Goal: Feedback & Contribution: Contribute content

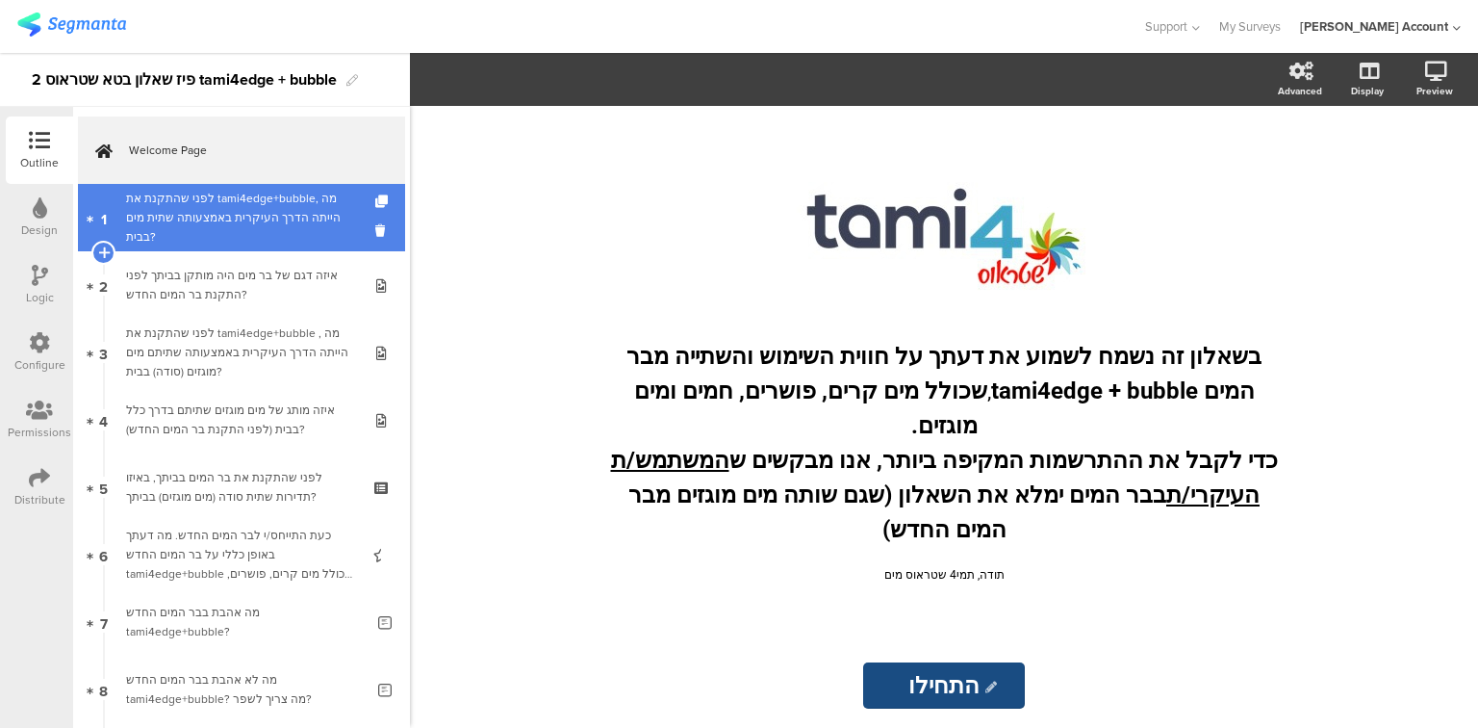
click at [262, 238] on div "לפני שהתקנת את tami4edge+bubble, מה הייתה הדרך העיקרית באמצעותה שתית מים בבית?" at bounding box center [241, 218] width 230 height 58
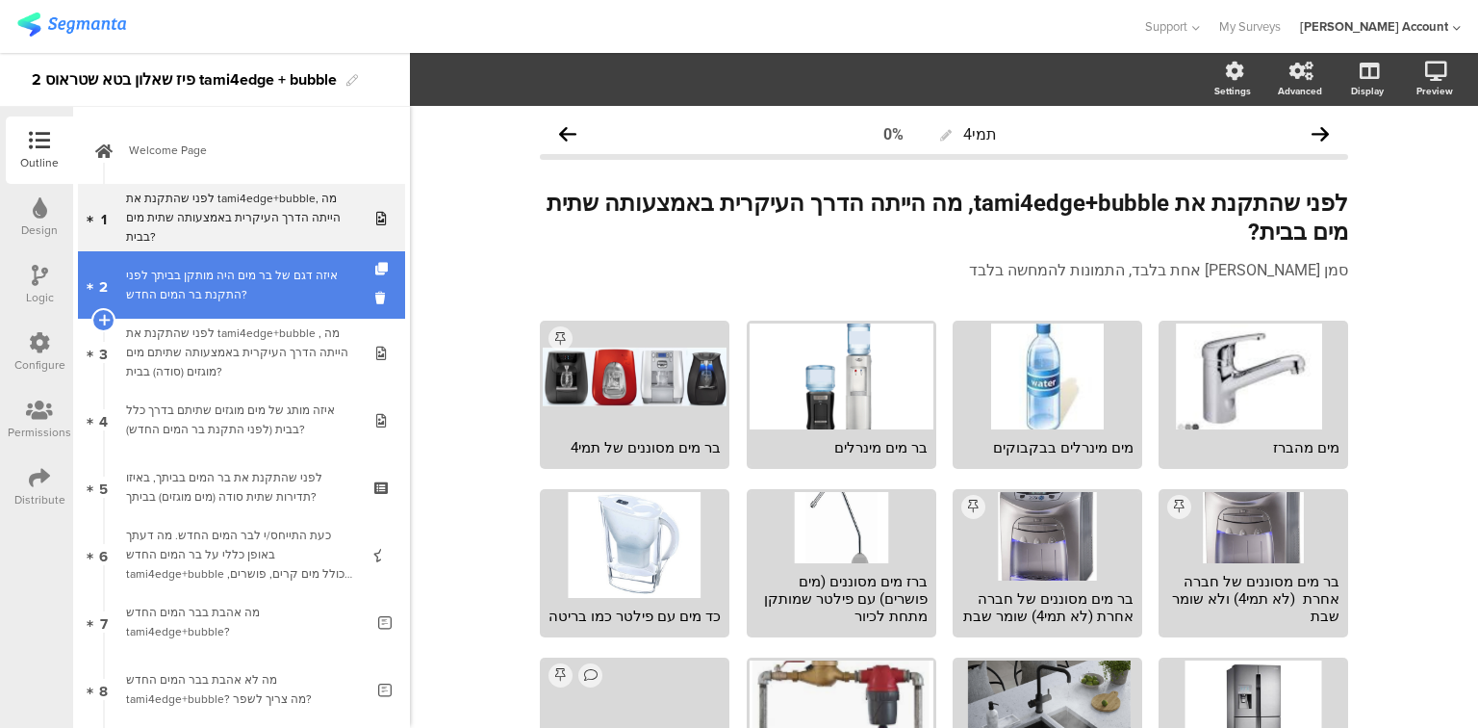
click at [244, 304] on link "2 איזה דגם של בר מים היה מותקן בביתך לפני התקנת בר המים החדש?" at bounding box center [241, 284] width 327 height 67
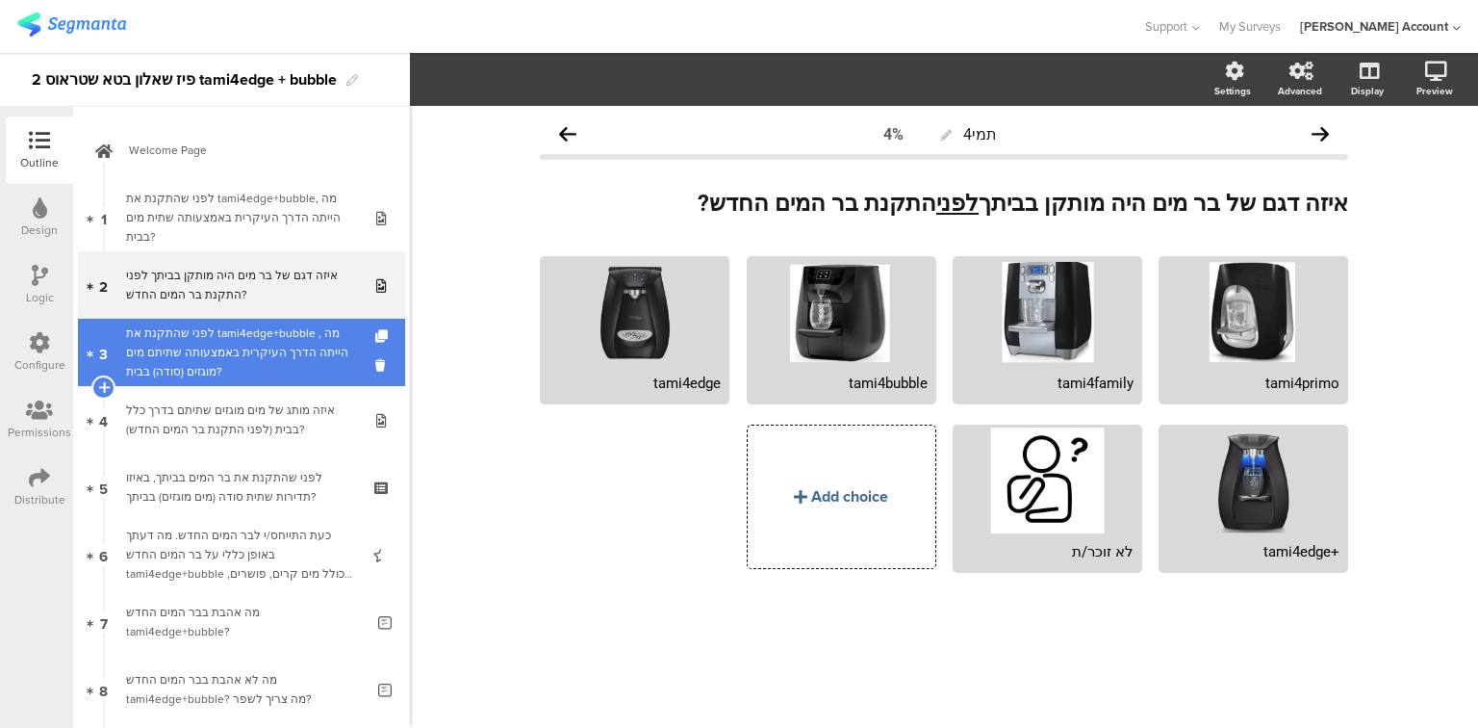
click at [243, 362] on div "לפני שהתקנת את tami4edge+bubble , מה הייתה הדרך העיקרית באמצעותה שתיתם מים מוגז…" at bounding box center [241, 352] width 230 height 58
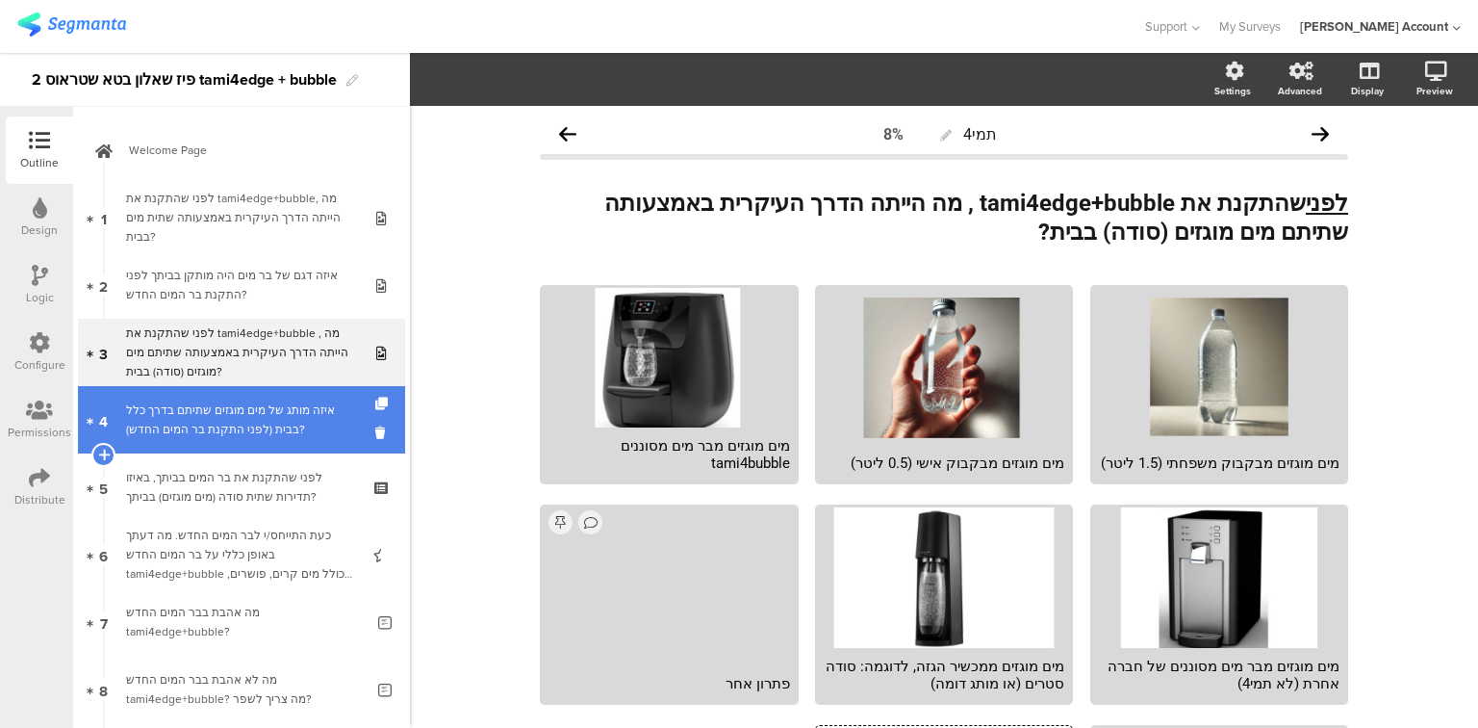
click at [226, 413] on div "איזה מותג של מים מוגזים שתיתם בדרך כלל בבית (לפני התקנת בר המים החדש)?" at bounding box center [241, 419] width 230 height 38
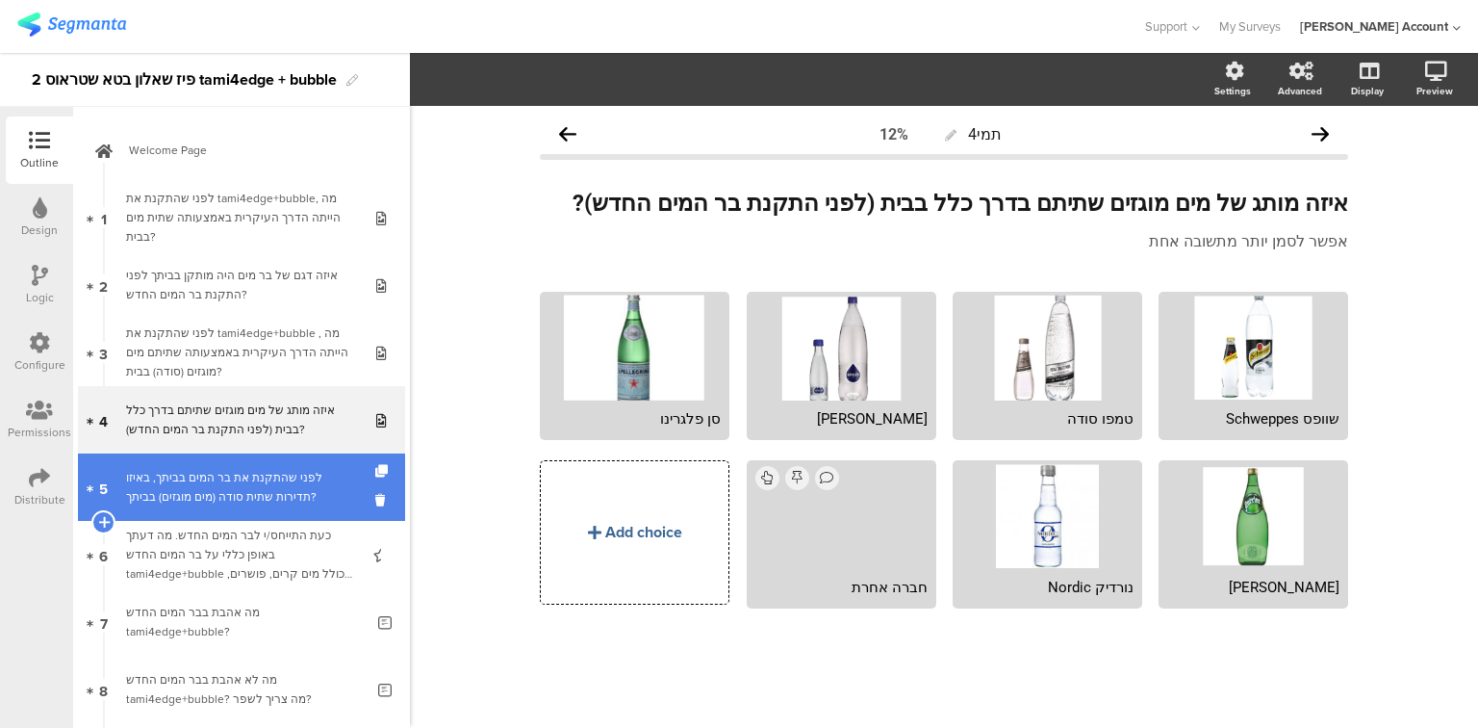
click at [234, 491] on div "לפני שהתקנת את בר המים בביתך, באיזו תדירות שתית סודה (מים מוגזים) בביתך?" at bounding box center [241, 487] width 230 height 38
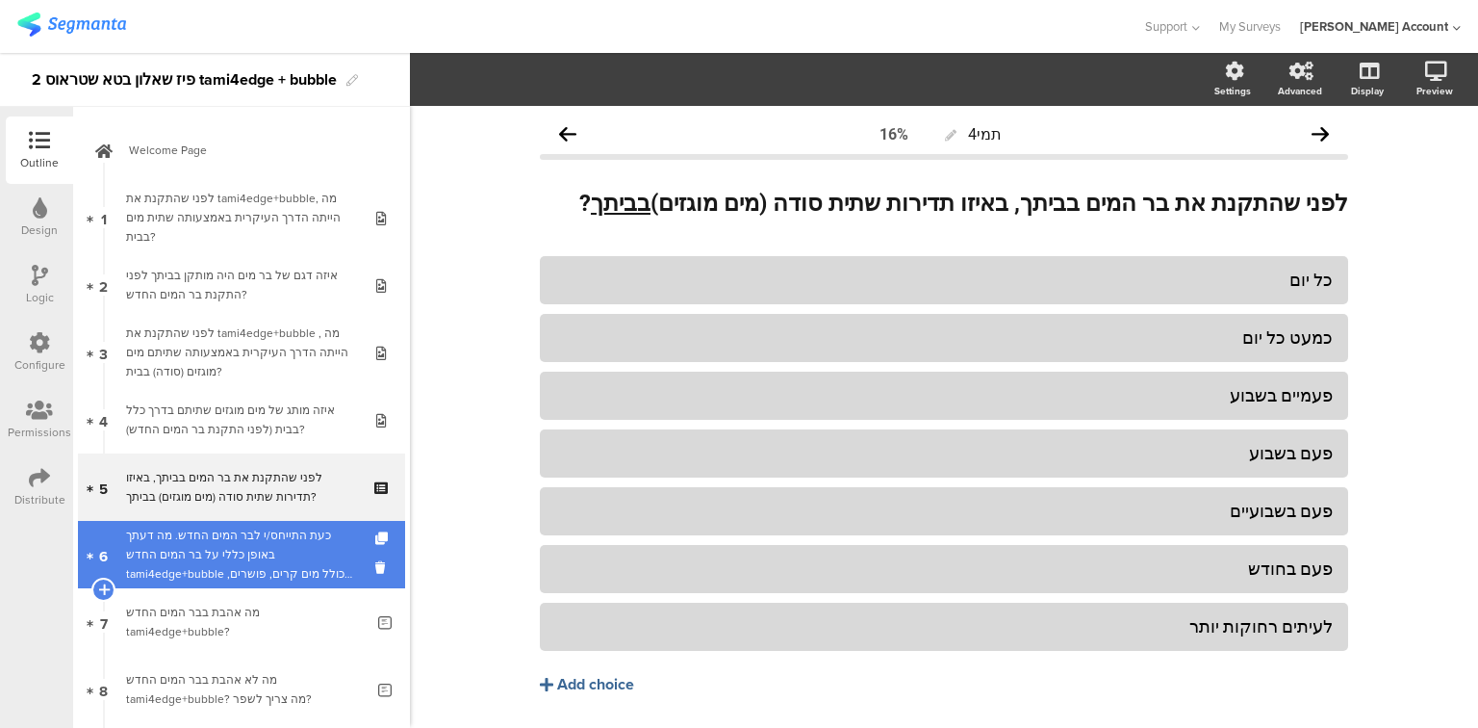
click at [252, 561] on div "כעת התייחס/י לבר המים החדש. מה דעתך באופן כללי על בר המים החדש tami4edge+bubble…" at bounding box center [241, 555] width 230 height 58
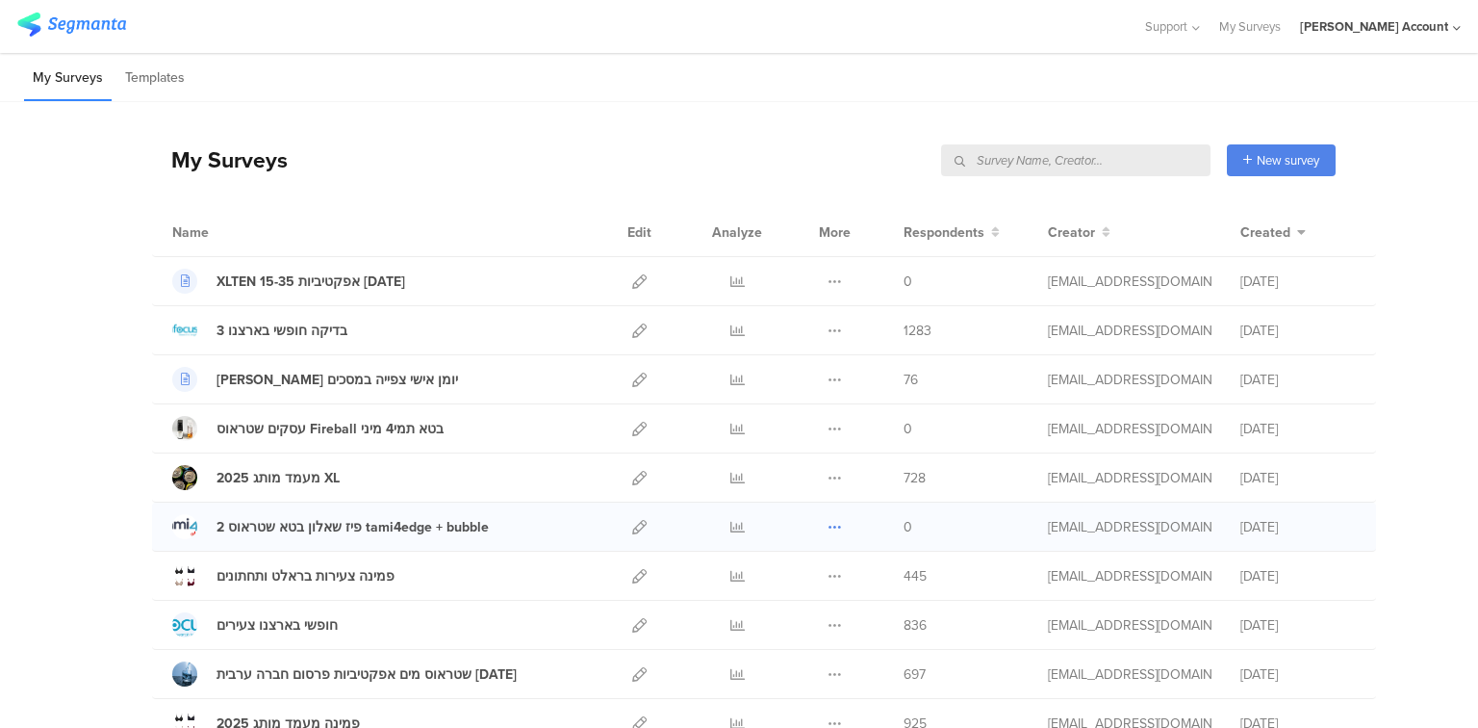
click at [830, 528] on icon at bounding box center [835, 527] width 14 height 14
click at [820, 567] on button "Duplicate" at bounding box center [797, 575] width 106 height 35
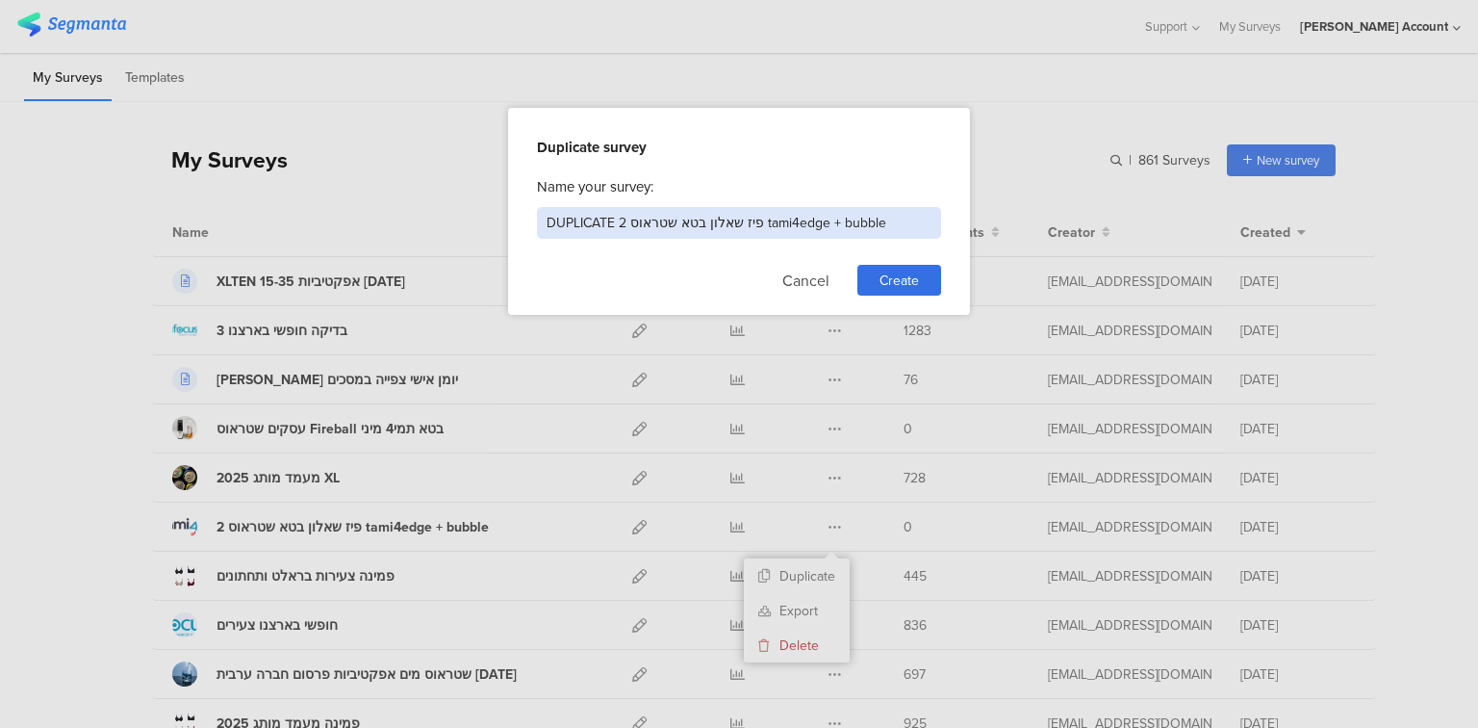
drag, startPoint x: 626, startPoint y: 221, endPoint x: 522, endPoint y: 223, distance: 104.0
click at [522, 223] on div "Duplicate survey Name your survey: DUPLICATE 2 פיז שאלון בטא שטראוס tami4edge +…" at bounding box center [739, 211] width 462 height 207
click at [691, 225] on input "3 שה פיז שאלון בטא שטראוס tami4edge + bubble" at bounding box center [739, 223] width 404 height 32
click at [691, 226] on input "3 שה פיז שאלון בטא שטראוס tami4edge + bubble" at bounding box center [739, 223] width 404 height 32
type input "3 פיז שאלון בטא שטראוס tami4edge + bubble"
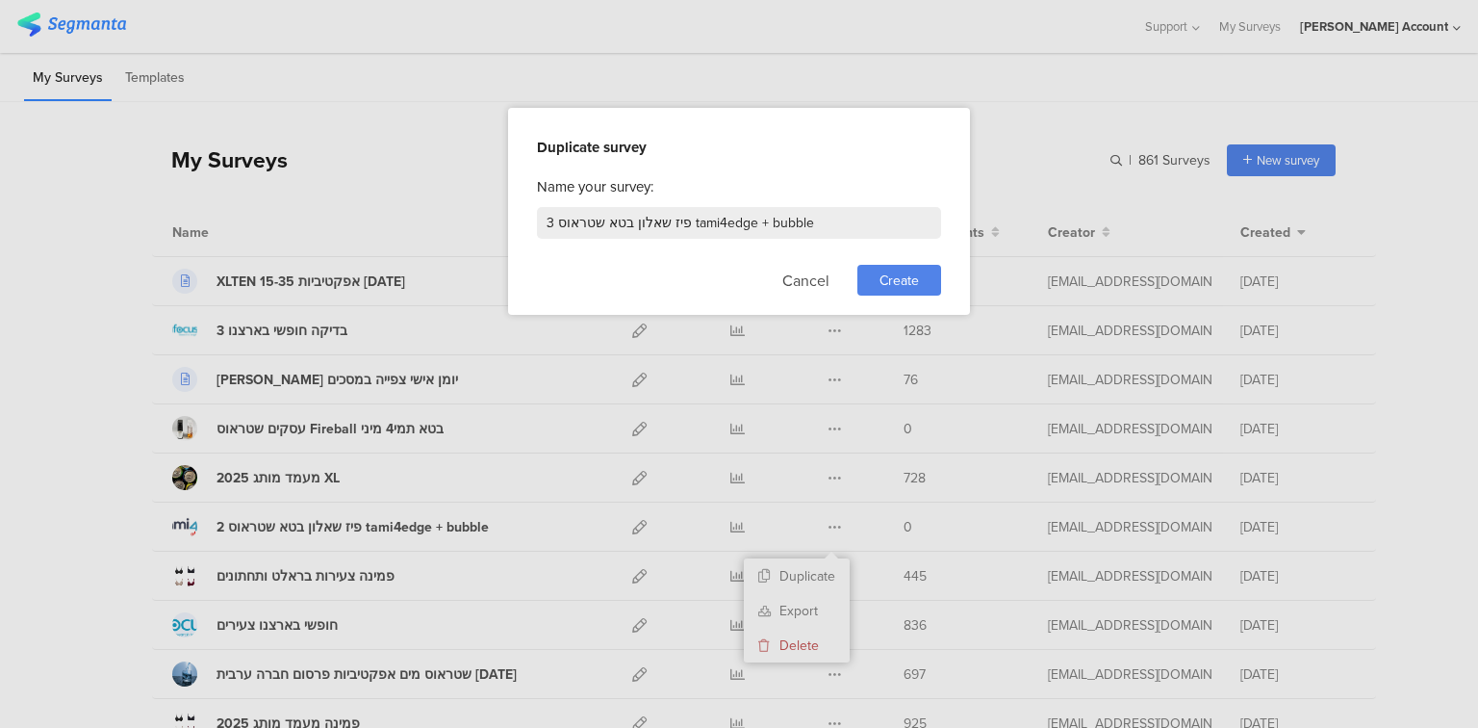
click at [889, 280] on span "Create" at bounding box center [899, 280] width 39 height 20
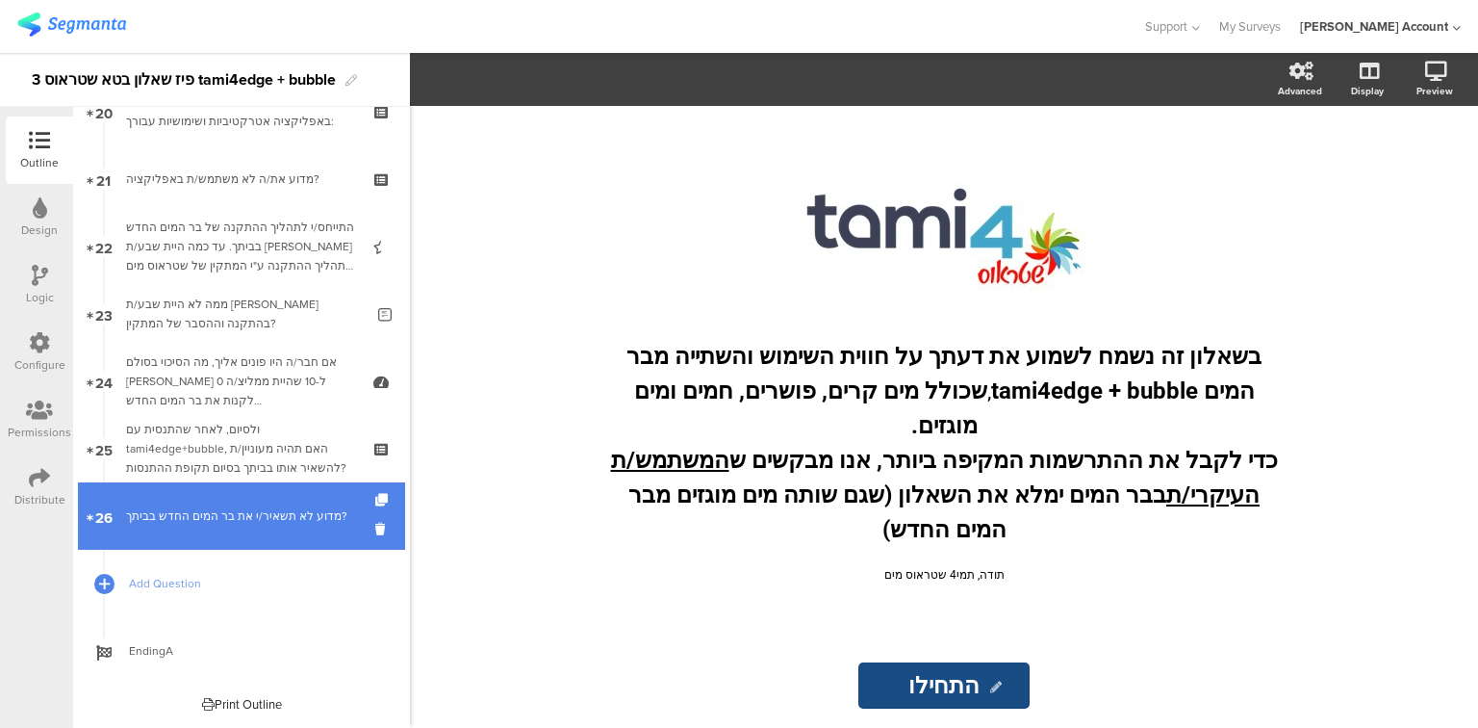
scroll to position [1309, 0]
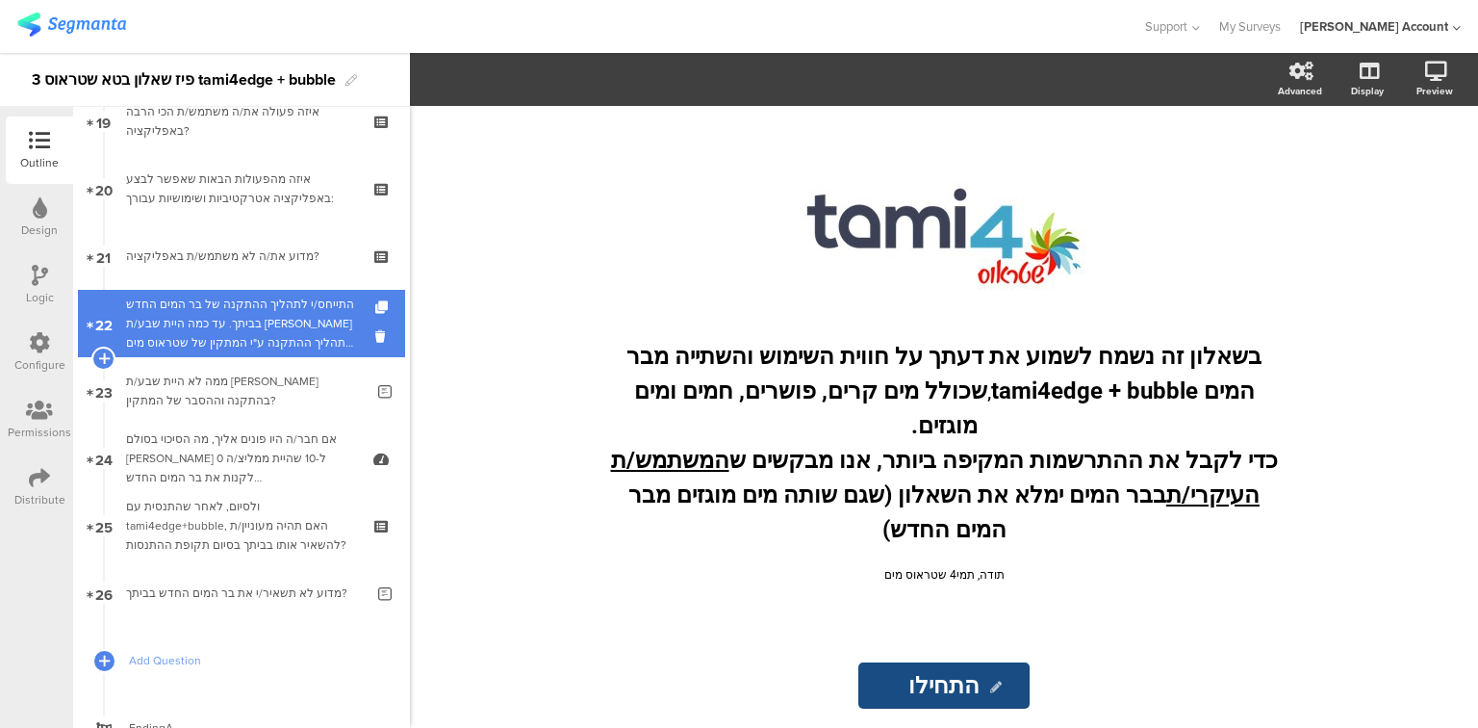
click at [187, 331] on div "התייחס/י לתהליך ההתקנה של בר המים החדש בביתך. עד כמה היית שבע/ת רצון מתהליך ההת…" at bounding box center [241, 324] width 230 height 58
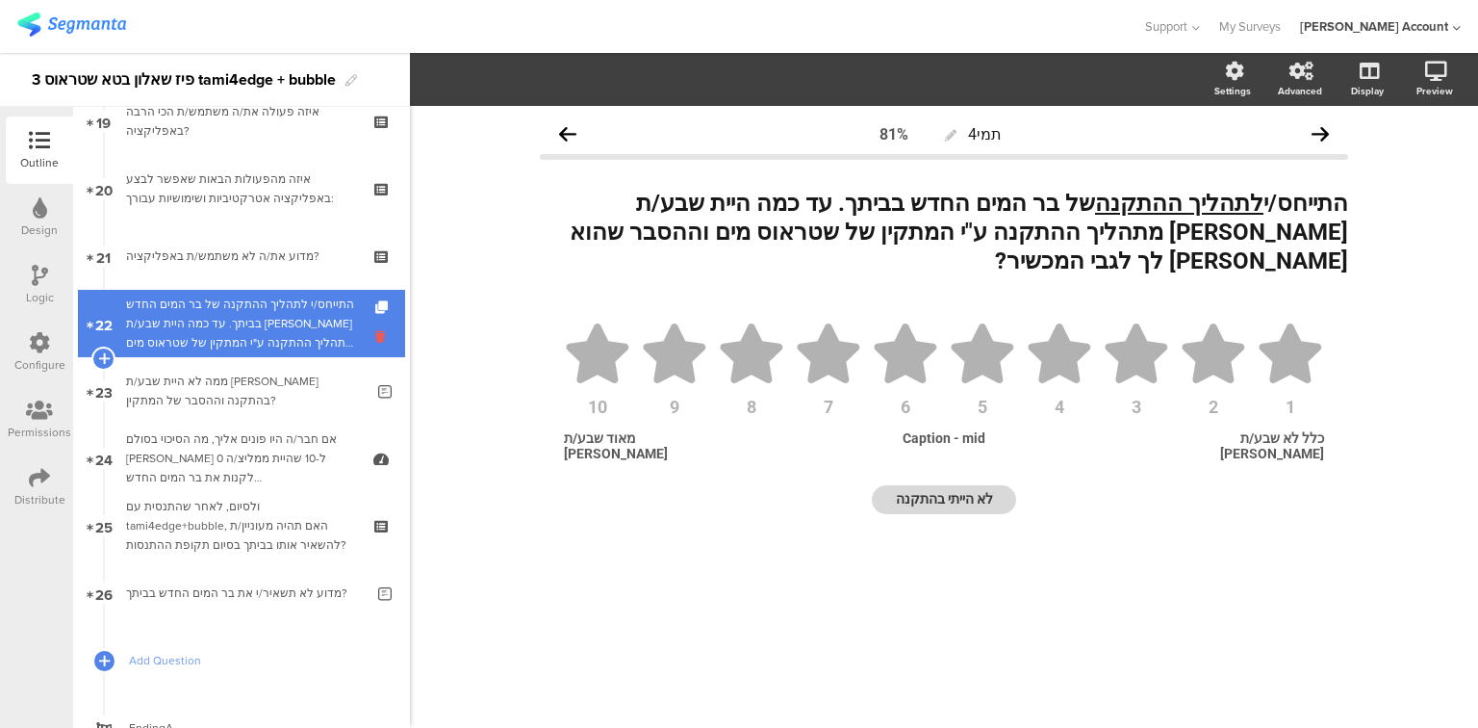
click at [375, 339] on icon at bounding box center [383, 336] width 16 height 18
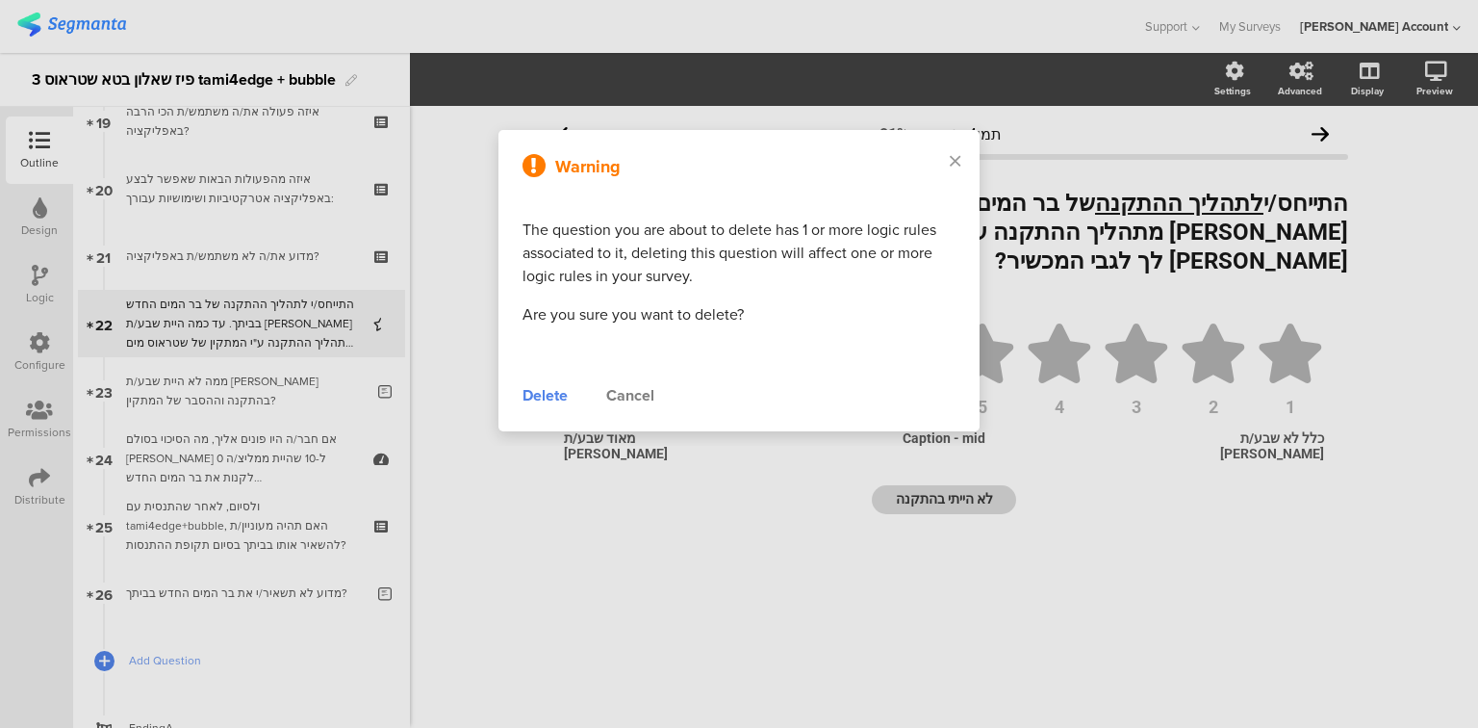
click at [530, 398] on div "Delete" at bounding box center [545, 395] width 45 height 23
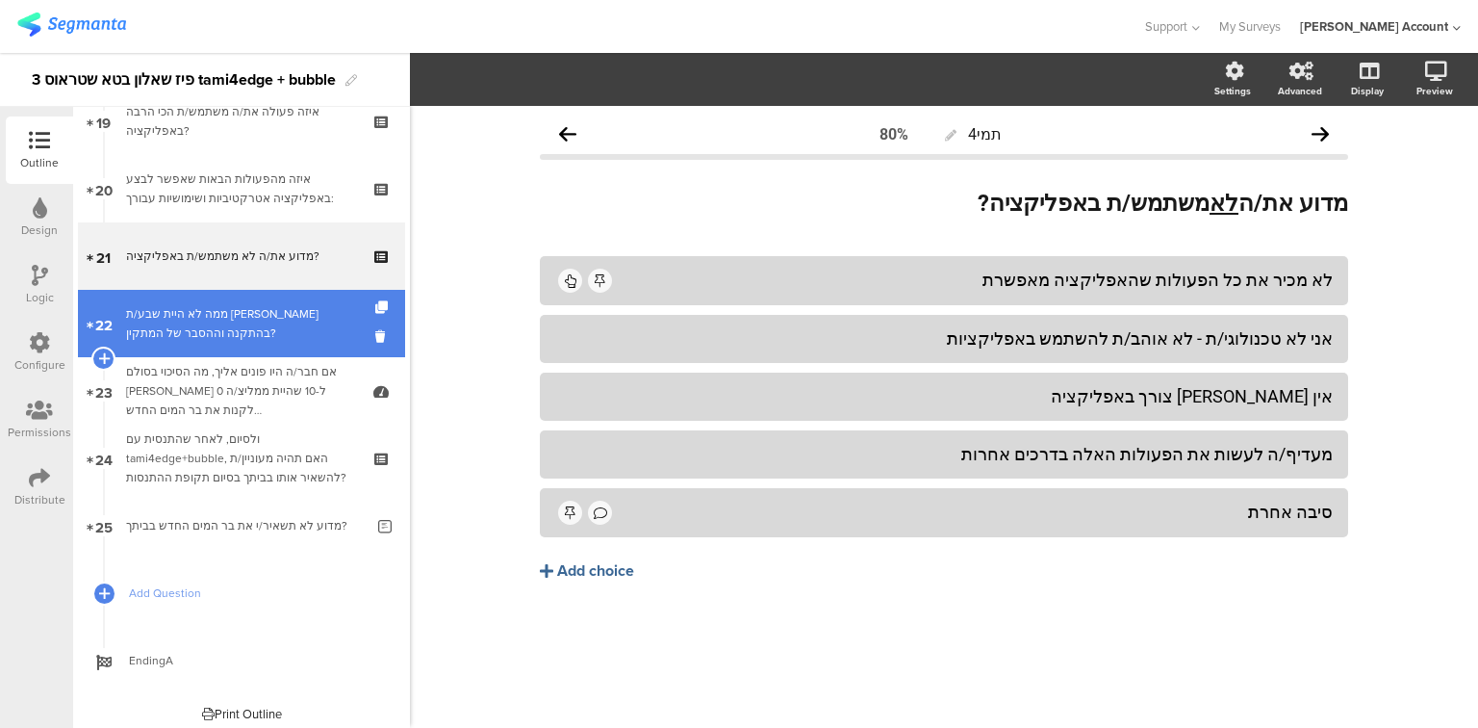
click at [247, 323] on div "ממה לא היית שבע/ת רצון בהתקנה וההסבר של המתקין?" at bounding box center [245, 323] width 238 height 38
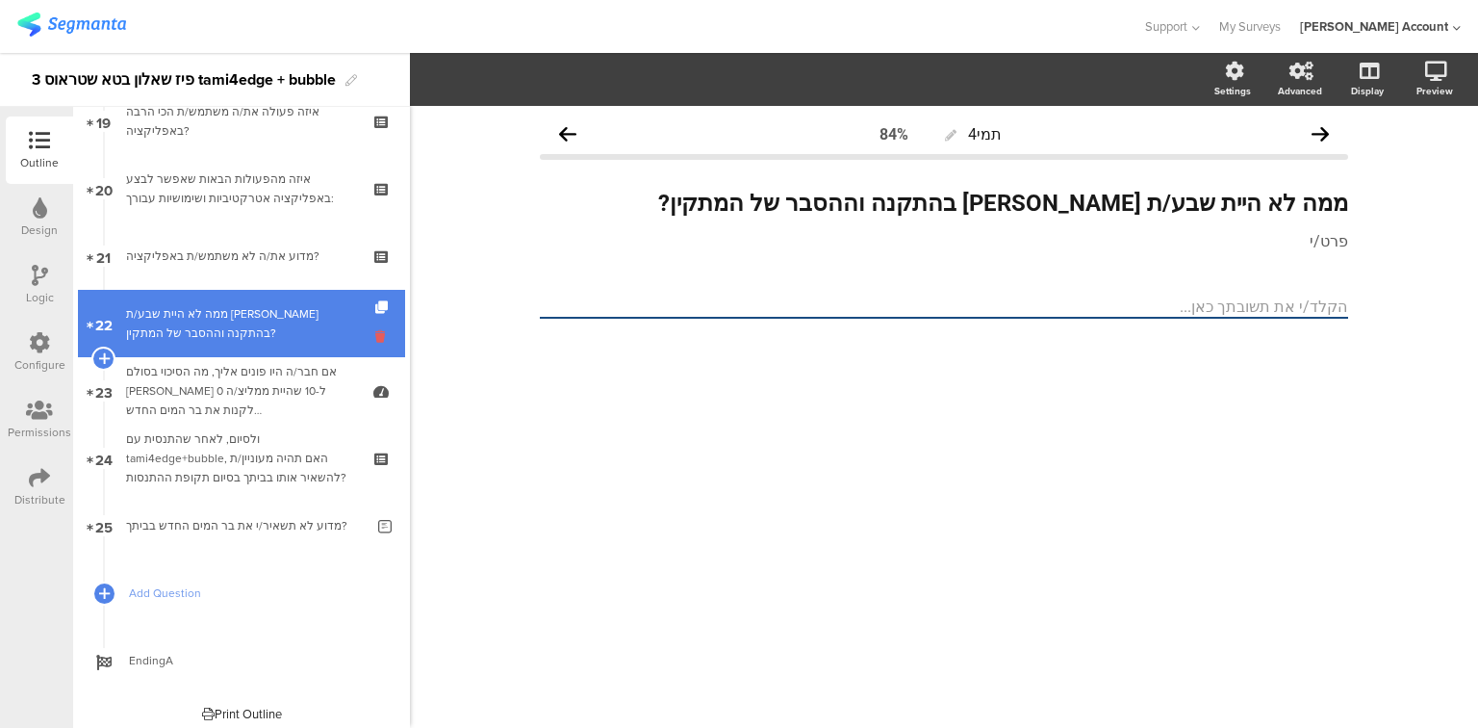
click at [375, 334] on icon at bounding box center [383, 336] width 16 height 18
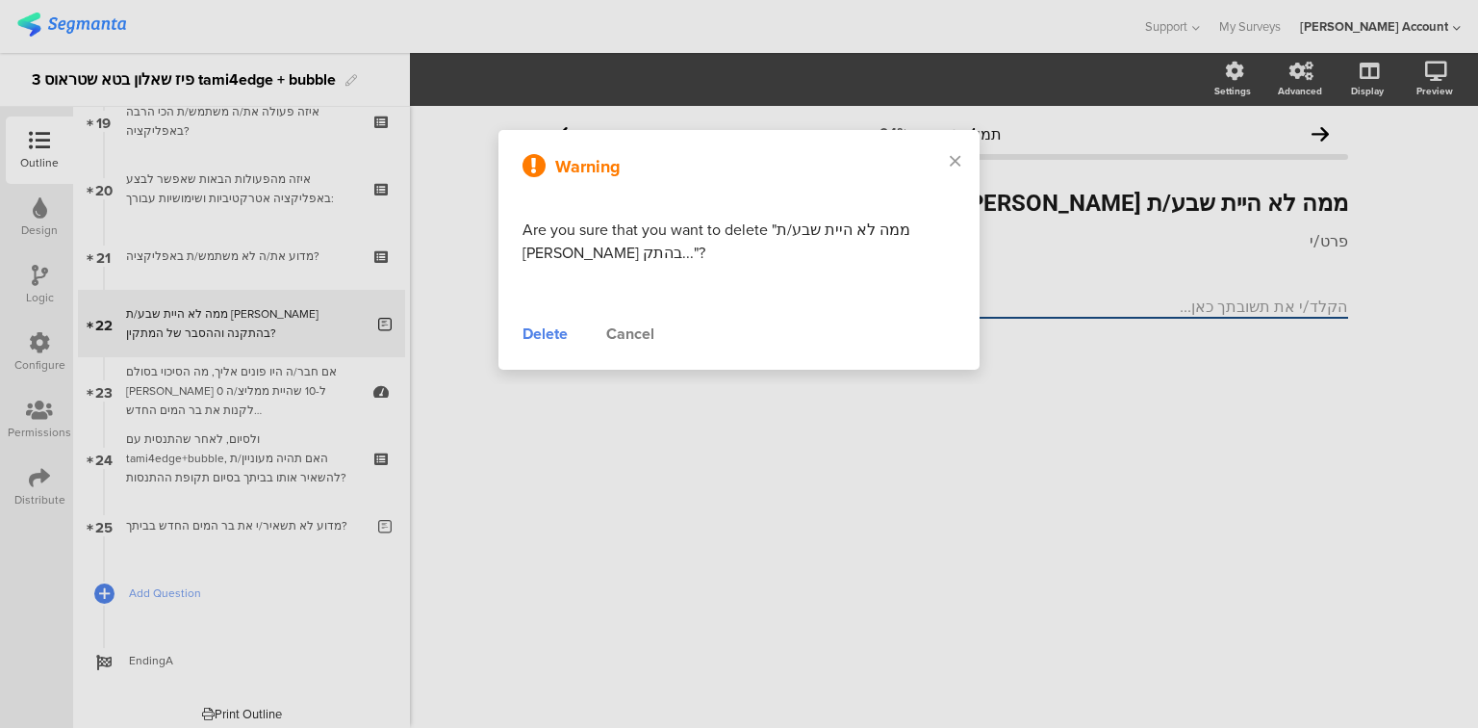
click at [526, 335] on div "Delete" at bounding box center [545, 333] width 45 height 23
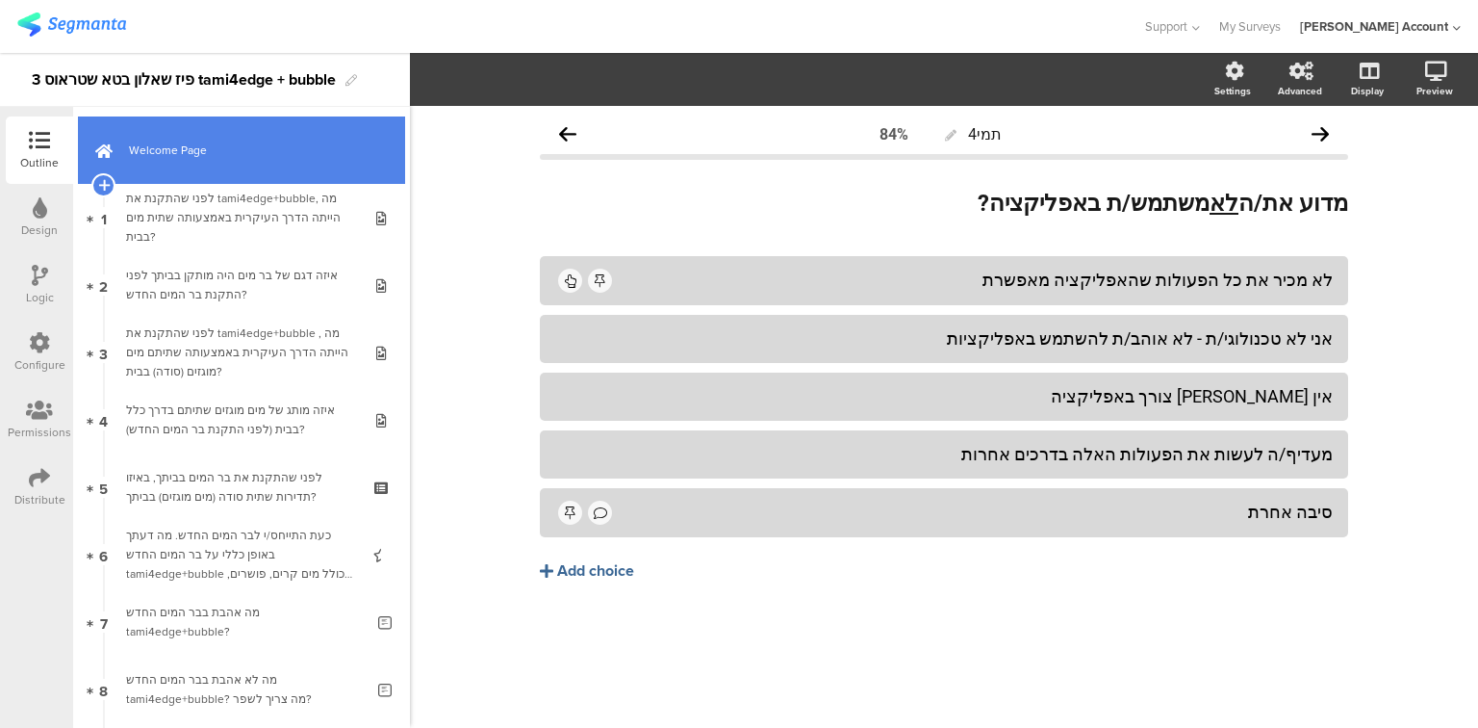
click at [226, 163] on link "Welcome Page" at bounding box center [241, 149] width 327 height 67
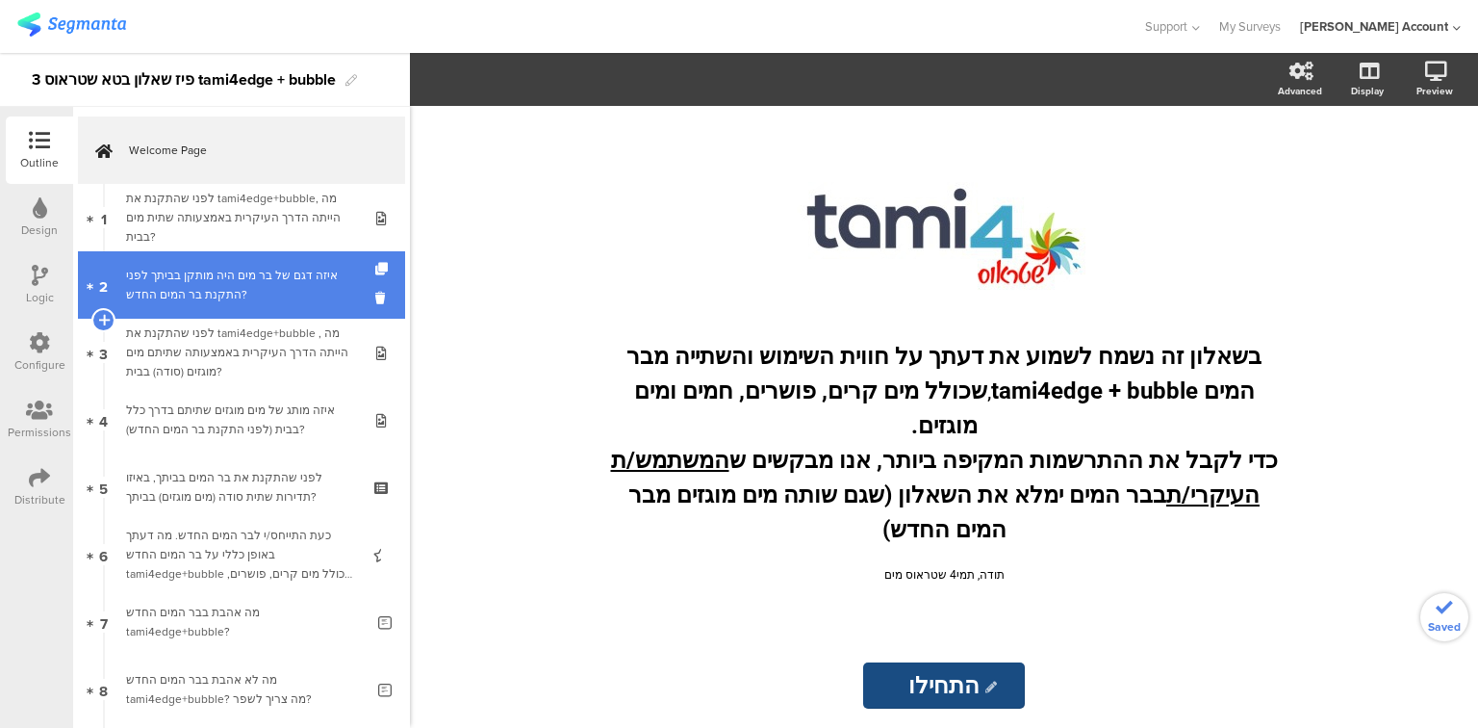
click at [258, 273] on div "איזה דגם של בר מים היה מותקן בביתך לפני התקנת בר המים החדש?" at bounding box center [241, 285] width 230 height 38
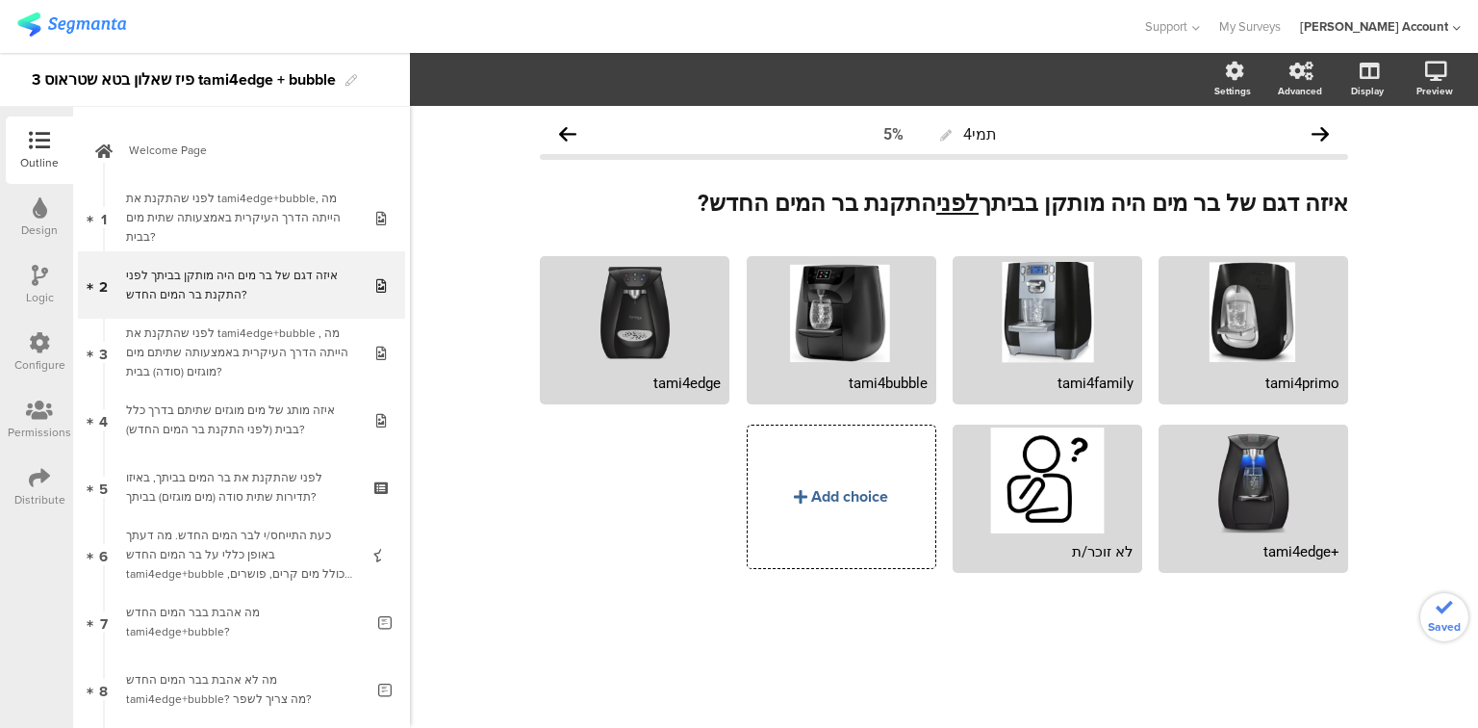
click at [241, 353] on div "לפני שהתקנת את tami4edge+bubble , מה הייתה הדרך העיקרית באמצעותה שתיתם מים מוגז…" at bounding box center [241, 352] width 230 height 58
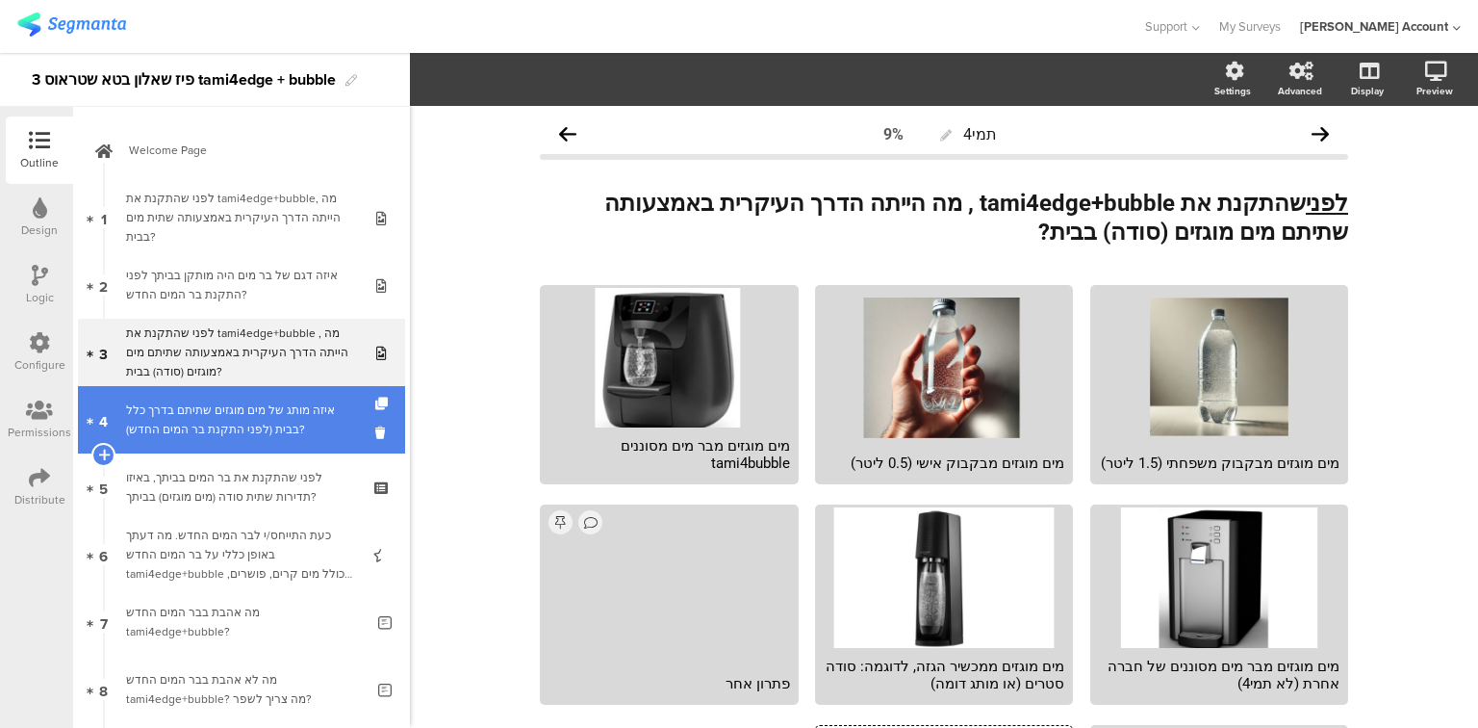
click at [246, 420] on div "איזה מותג של מים מוגזים שתיתם בדרך כלל בבית (לפני התקנת בר המים החדש)?" at bounding box center [241, 419] width 230 height 38
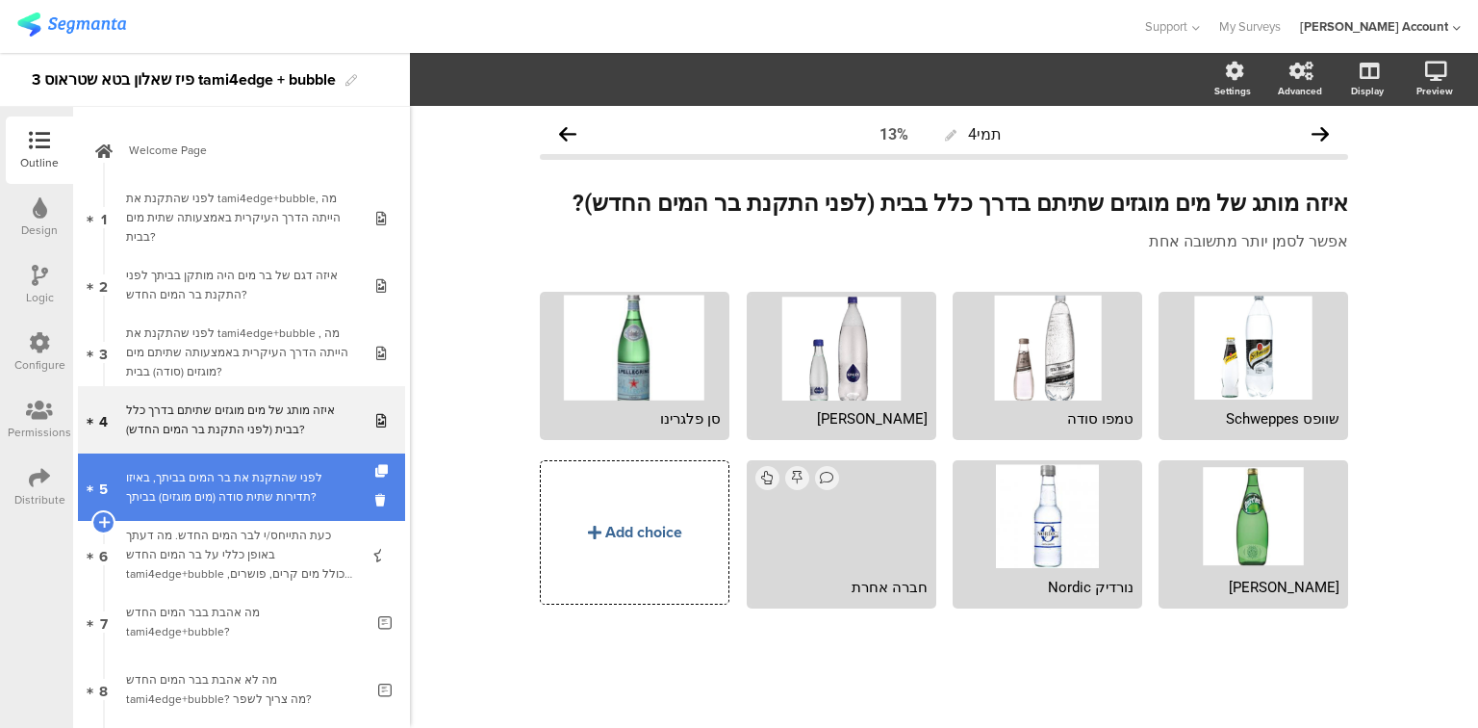
click at [249, 477] on div "לפני שהתקנת את בר המים בביתך, באיזו תדירות שתית סודה (מים מוגזים) בביתך?" at bounding box center [241, 487] width 230 height 38
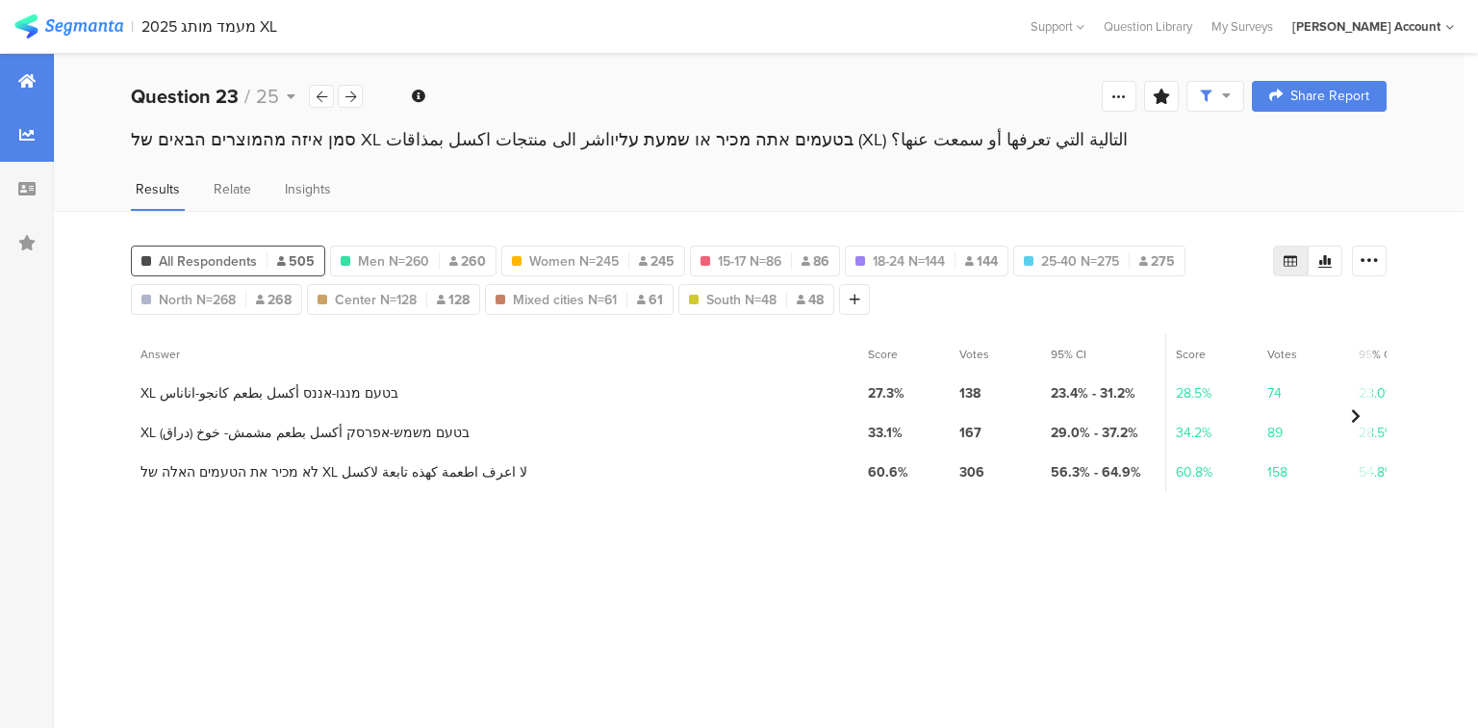
click at [34, 89] on div at bounding box center [27, 81] width 54 height 54
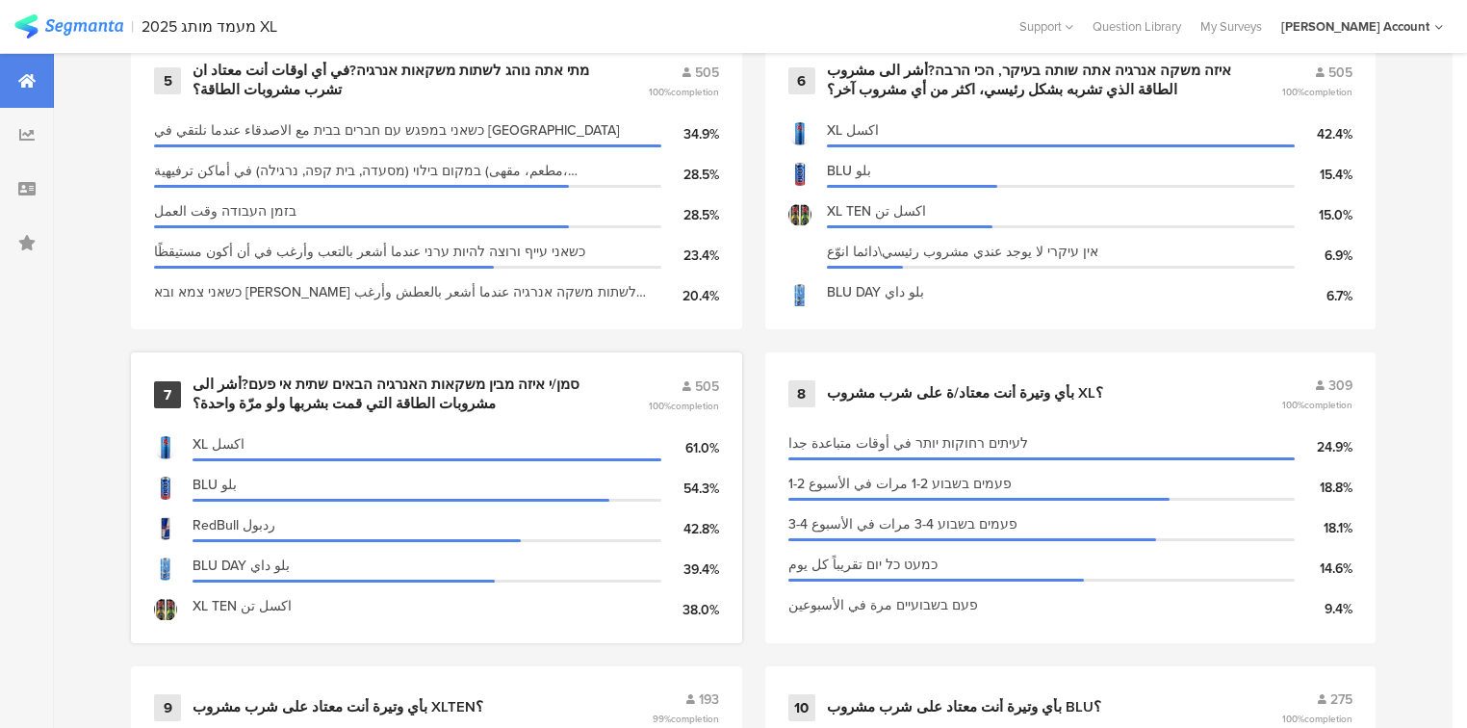
scroll to position [1540, 0]
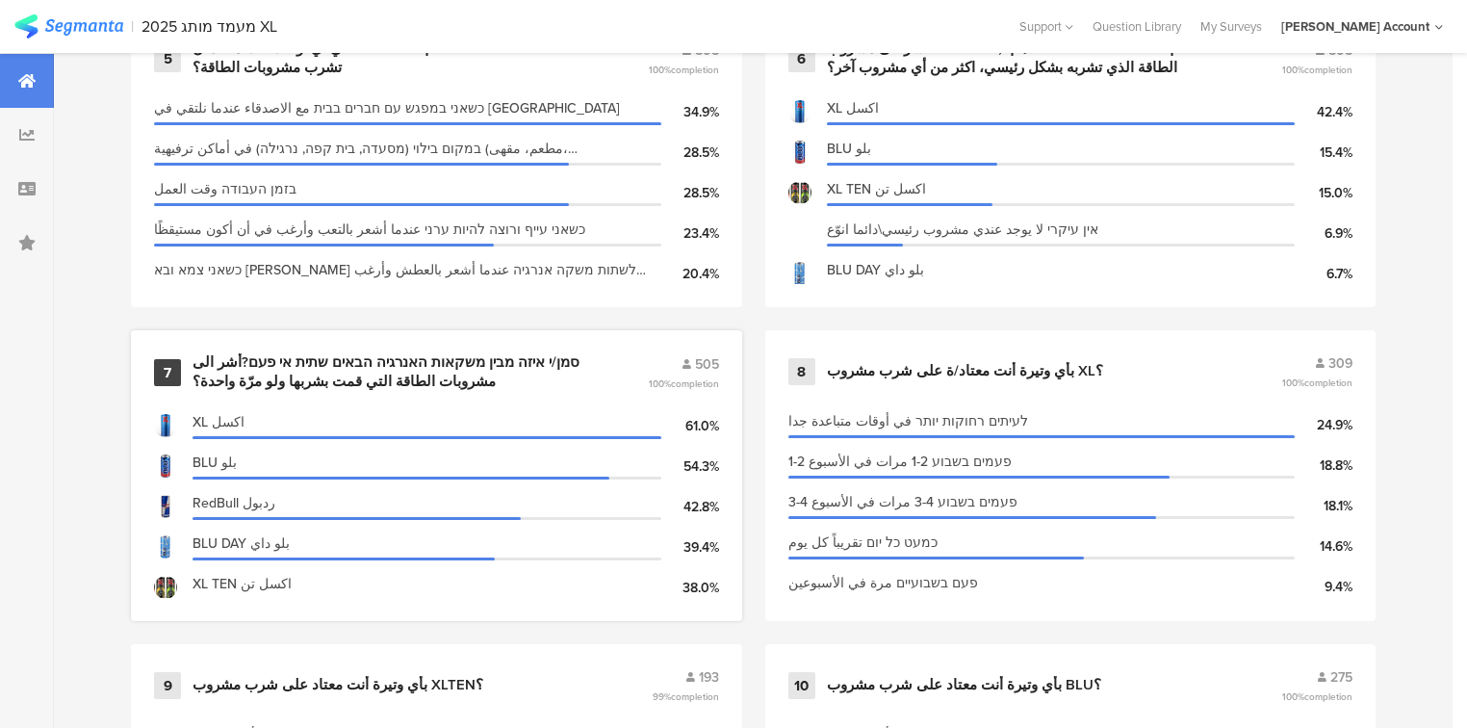
click at [460, 375] on div "סמן/י איזה מבין משקאות האנרגיה הבאים שתית אי פעם?أشر الى مشروبات الطاقة التي قم…" at bounding box center [396, 372] width 409 height 38
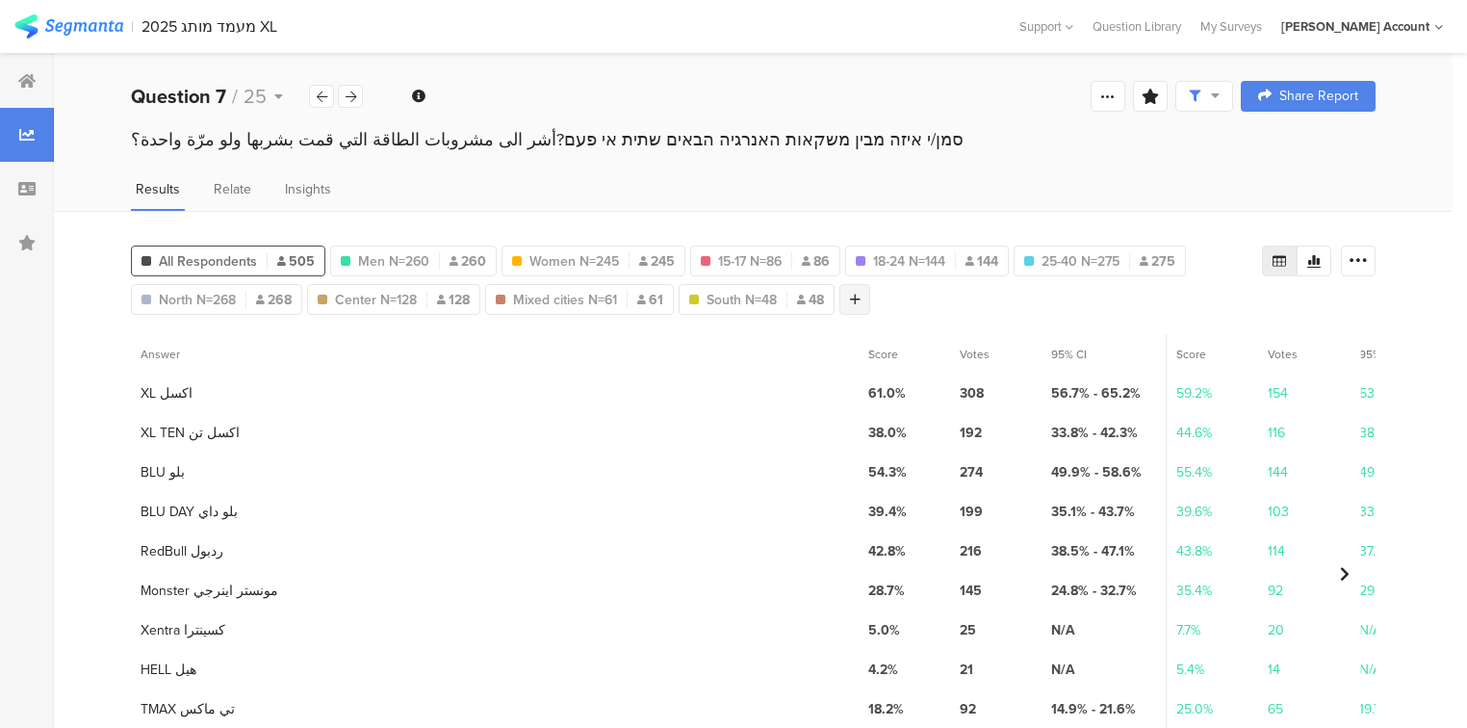
click at [859, 300] on icon at bounding box center [855, 299] width 11 height 13
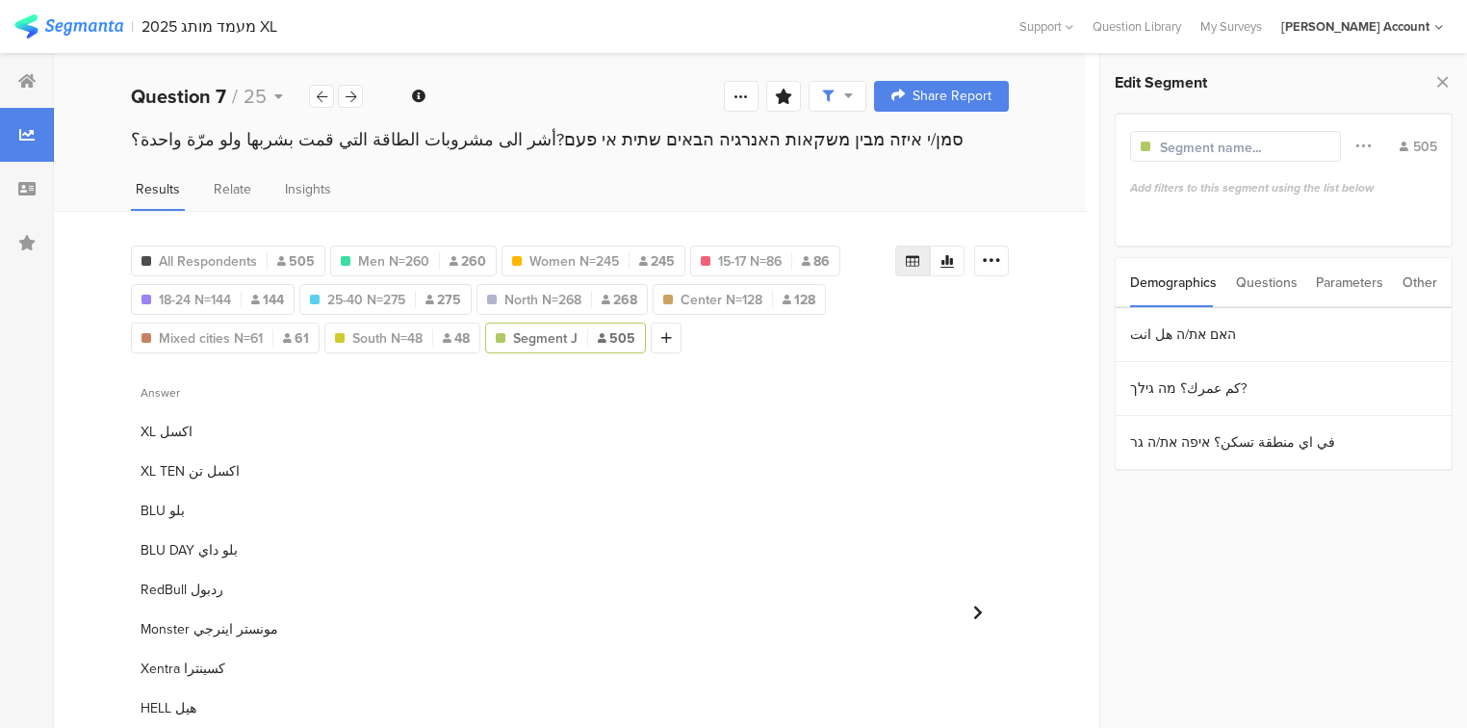
click at [1265, 285] on div "Questions" at bounding box center [1267, 282] width 62 height 49
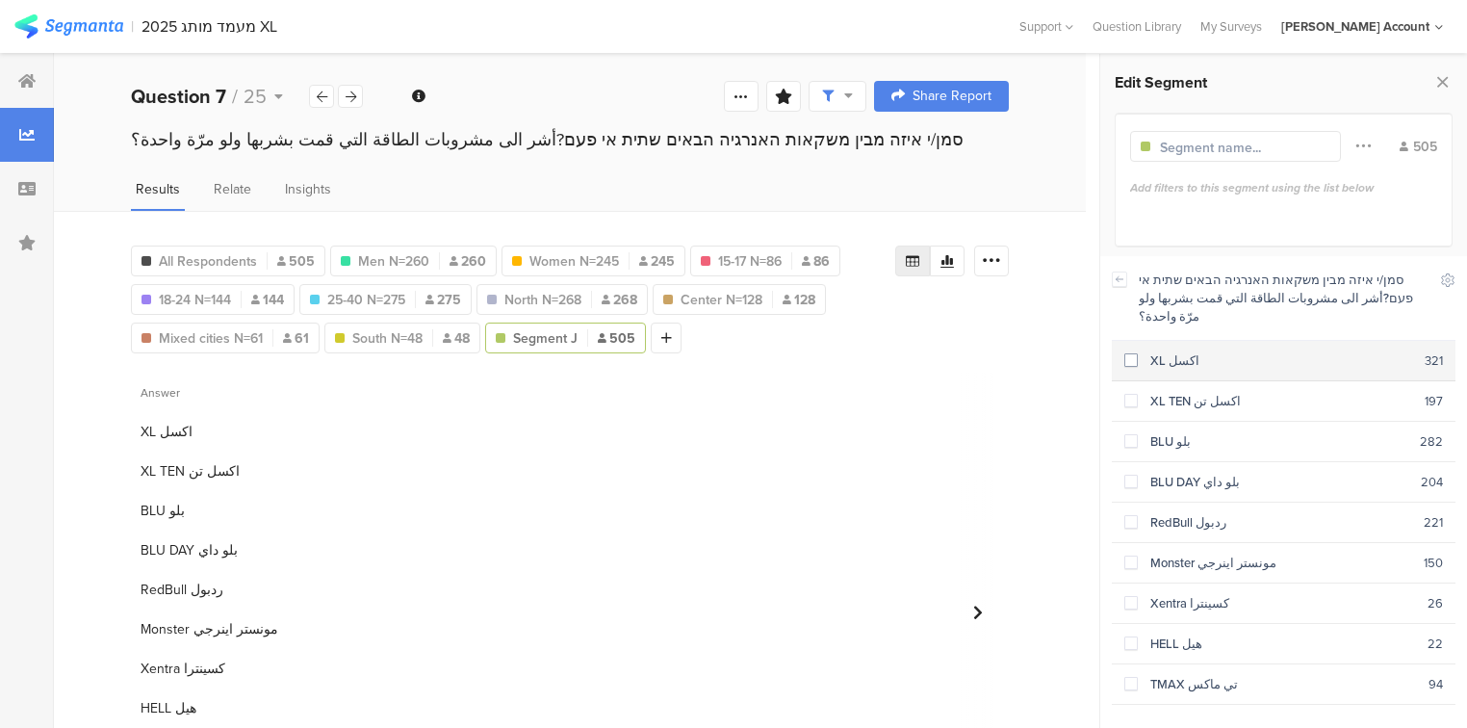
click at [1141, 351] on div "XL اكسل" at bounding box center [1281, 360] width 287 height 18
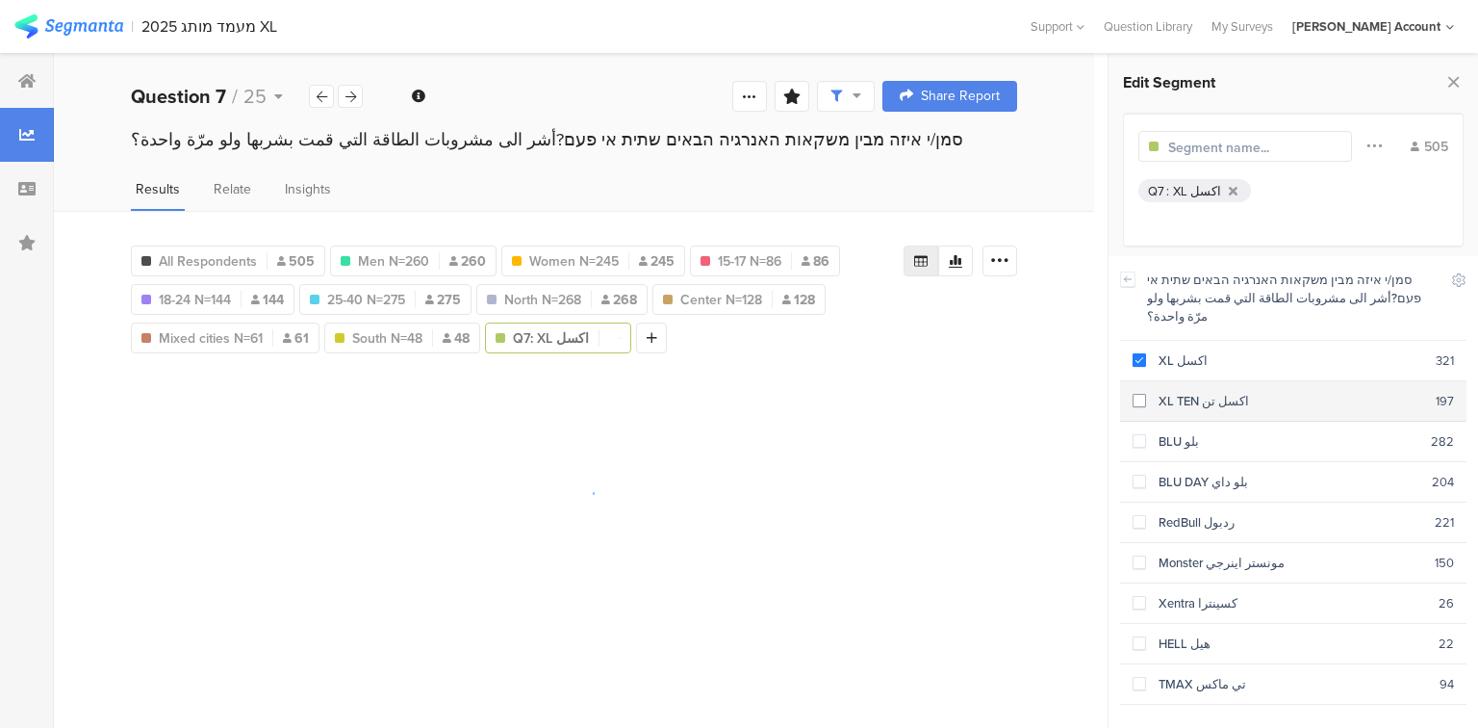
click at [1163, 392] on div "XL TEN اكسل تن" at bounding box center [1291, 401] width 290 height 18
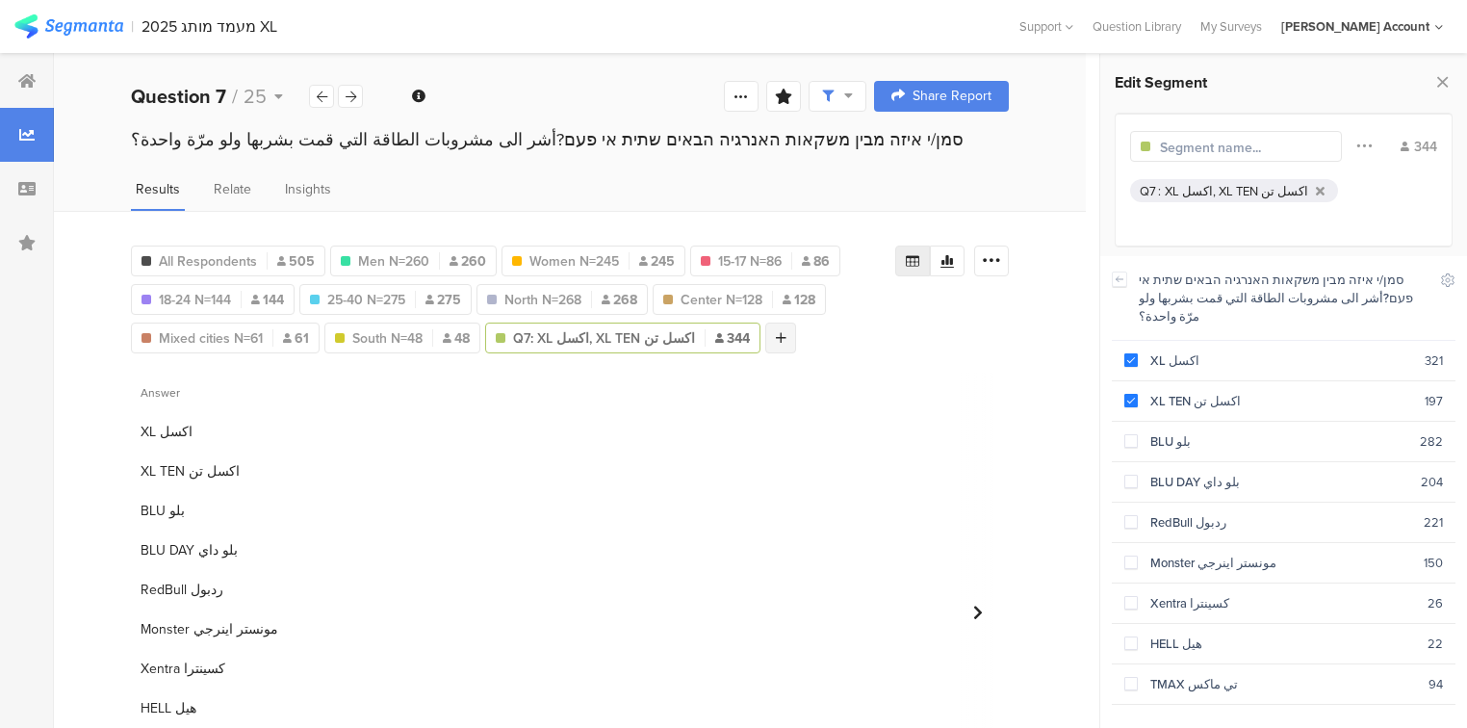
click at [776, 337] on icon at bounding box center [781, 337] width 11 height 13
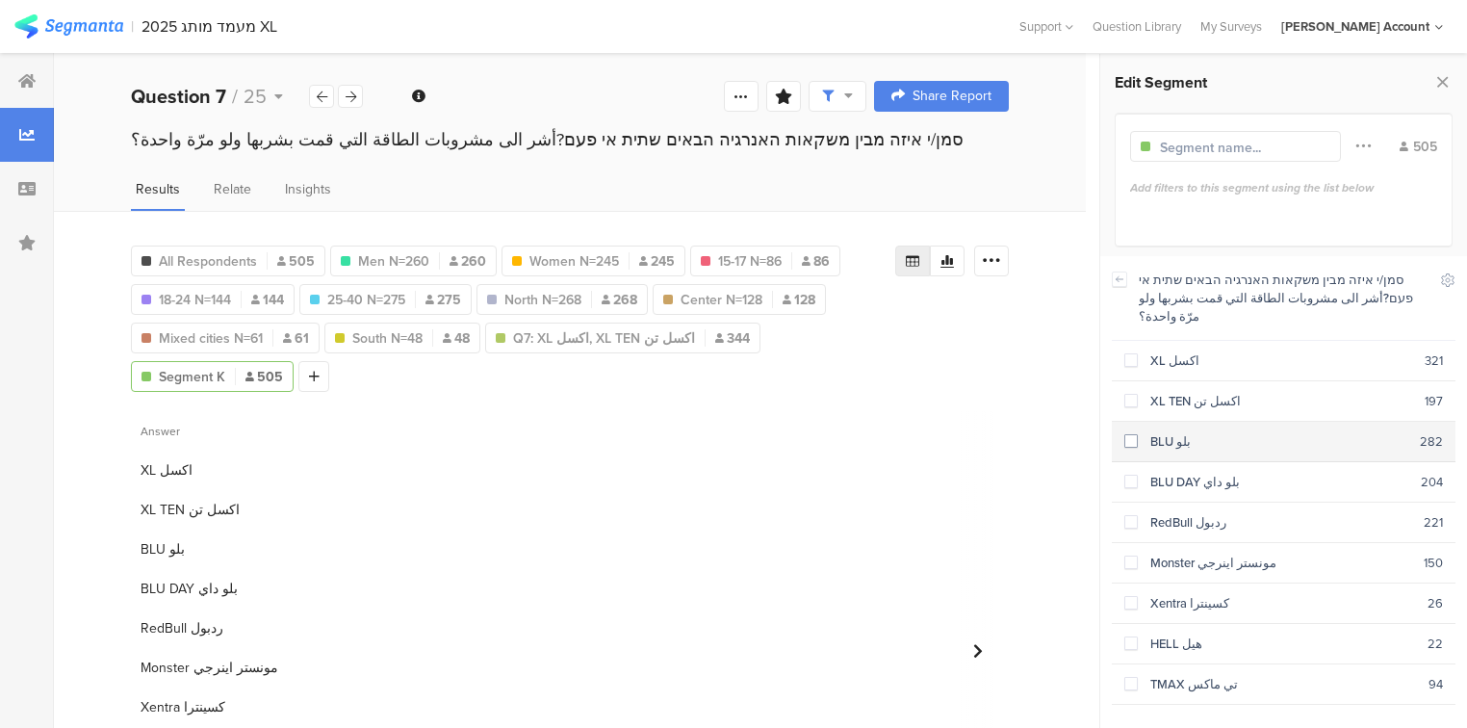
click at [1162, 432] on div "BLU بلو" at bounding box center [1279, 441] width 282 height 18
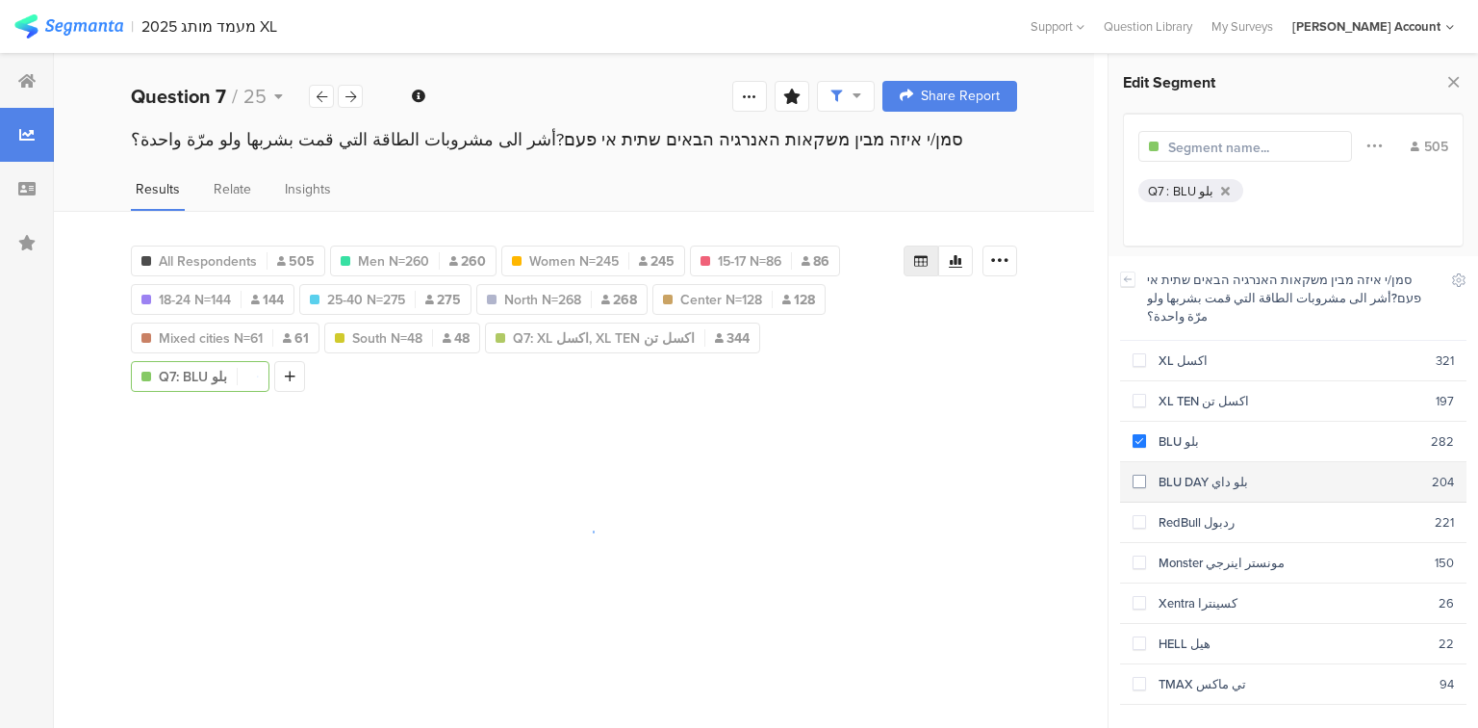
click at [1167, 473] on div "BLU DAY بلو داي" at bounding box center [1289, 482] width 286 height 18
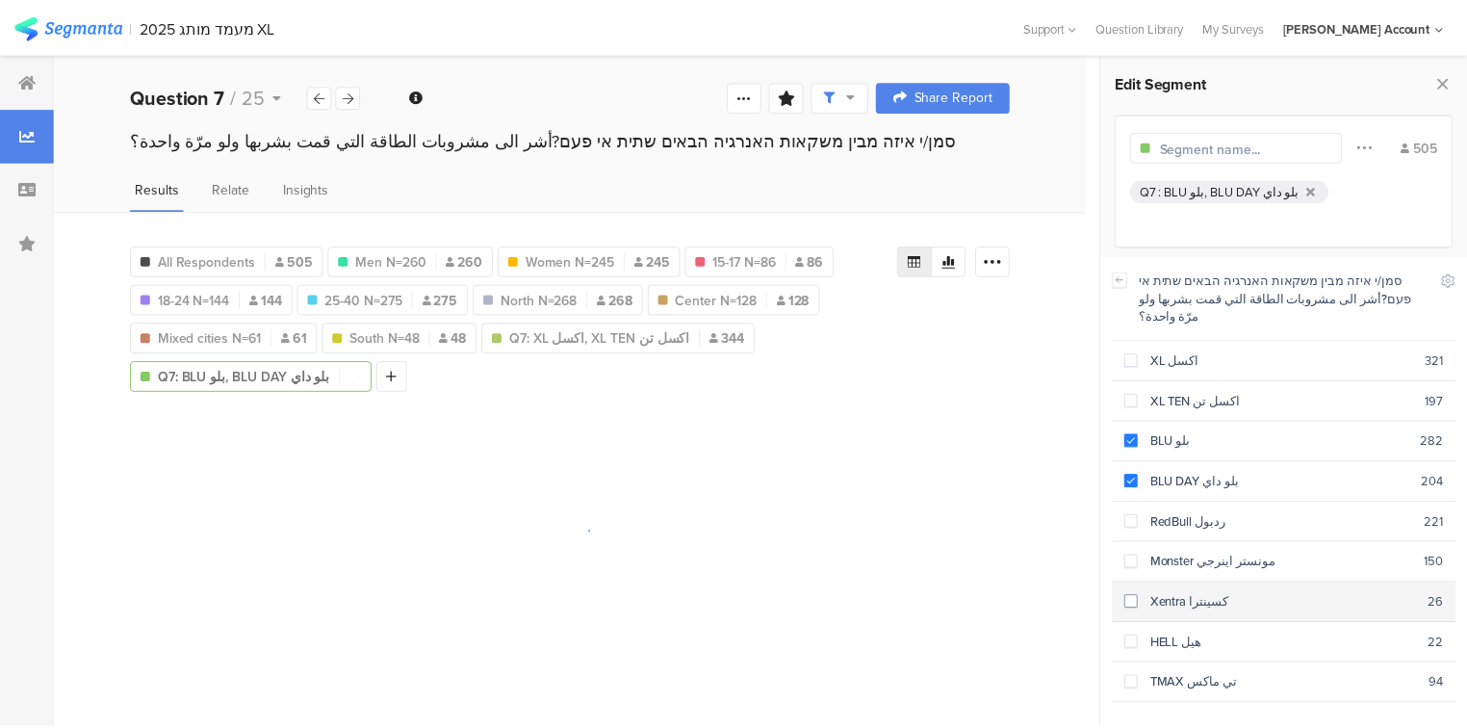
scroll to position [38, 0]
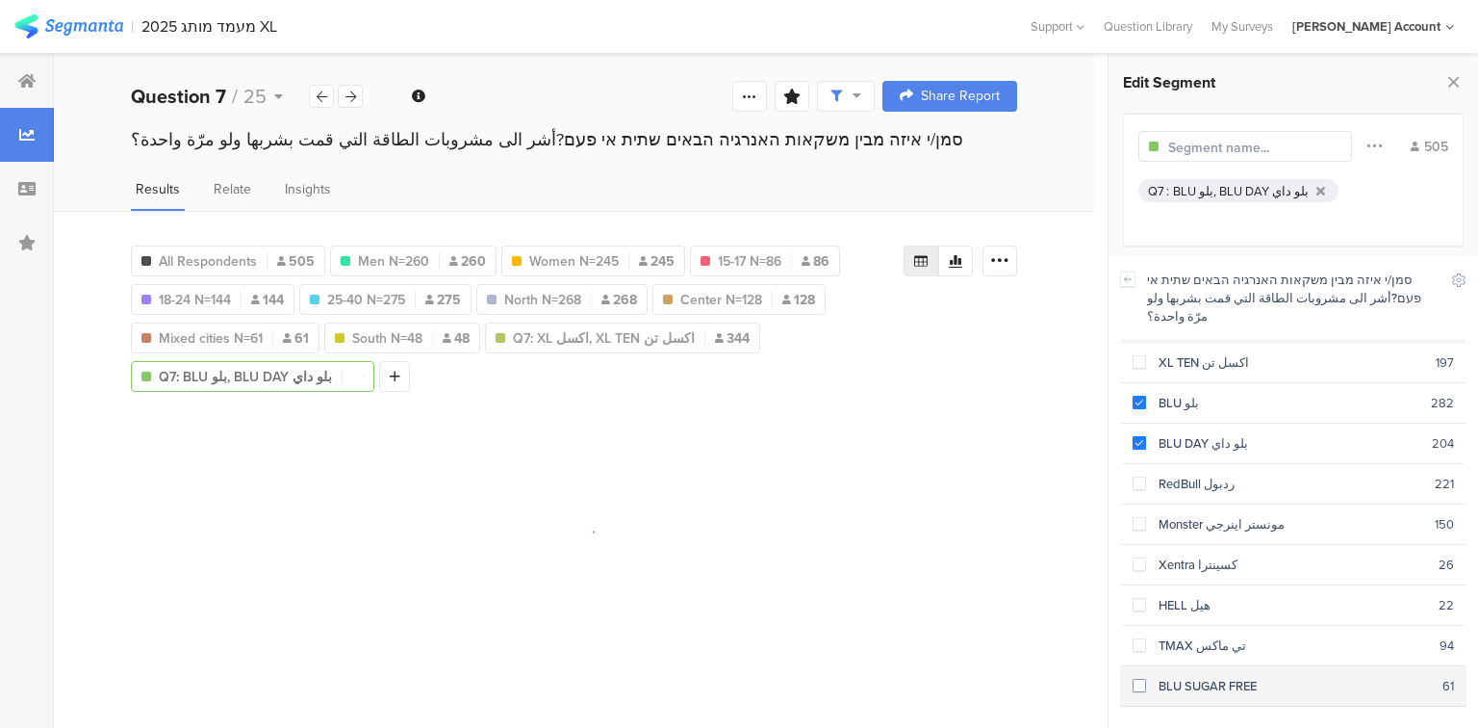
click at [1209, 677] on div "BLU SUGAR FREE" at bounding box center [1294, 686] width 296 height 18
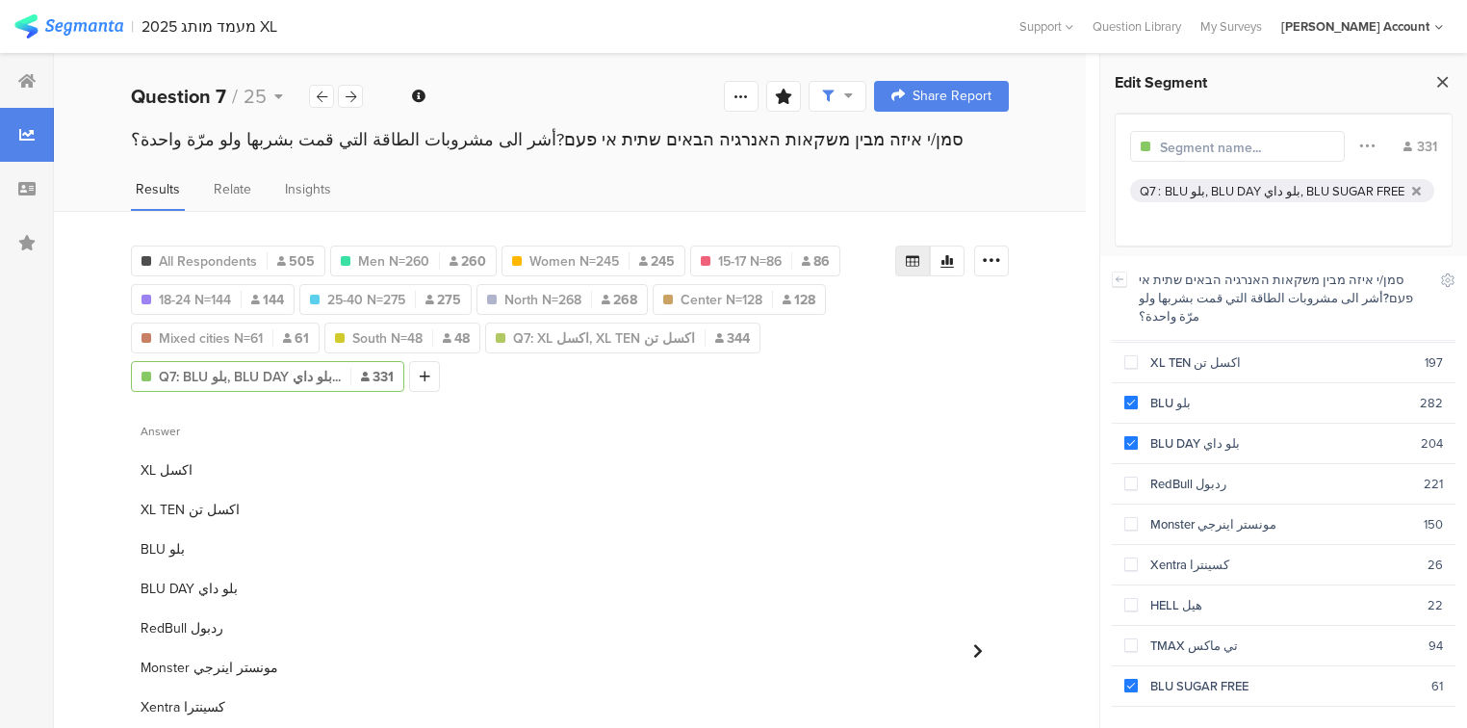
click at [1448, 85] on icon at bounding box center [1442, 81] width 20 height 27
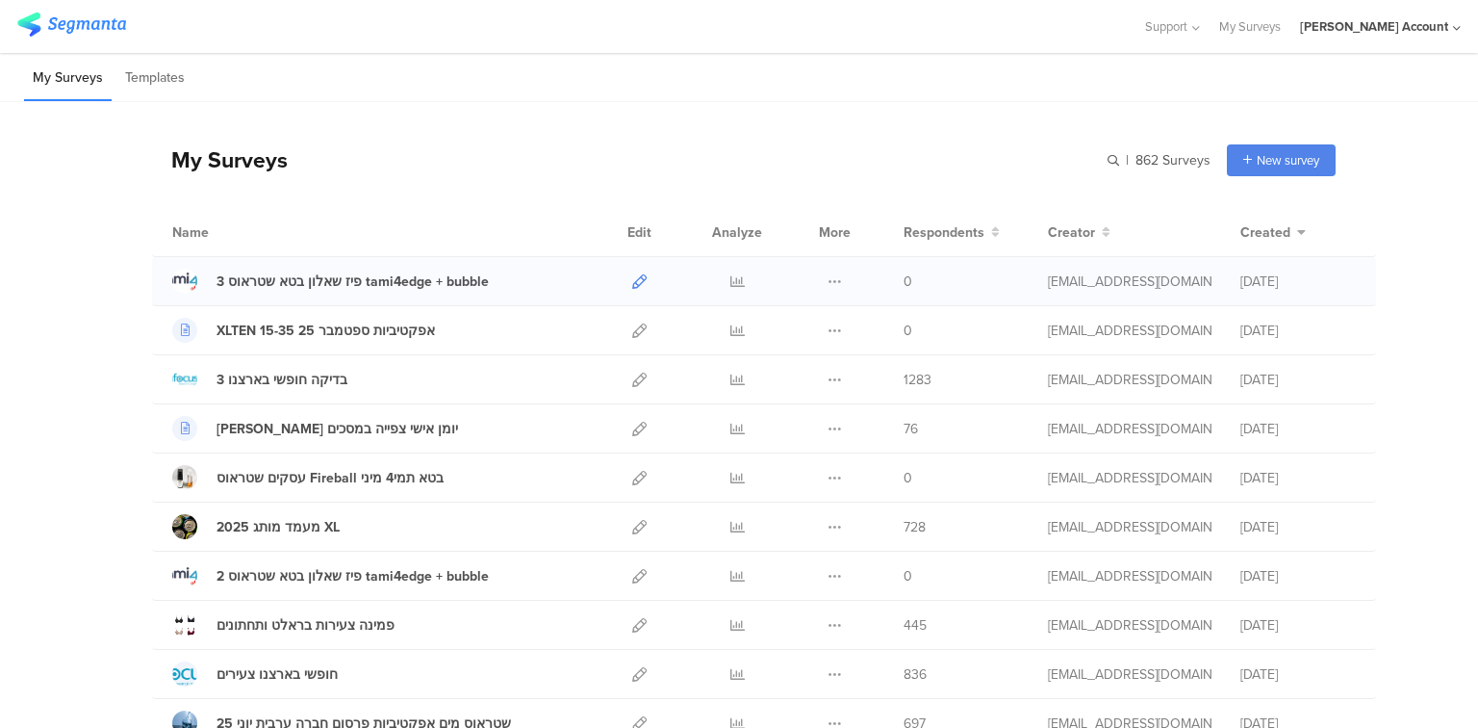
click at [632, 283] on icon at bounding box center [639, 281] width 14 height 14
click at [632, 285] on icon at bounding box center [639, 281] width 14 height 14
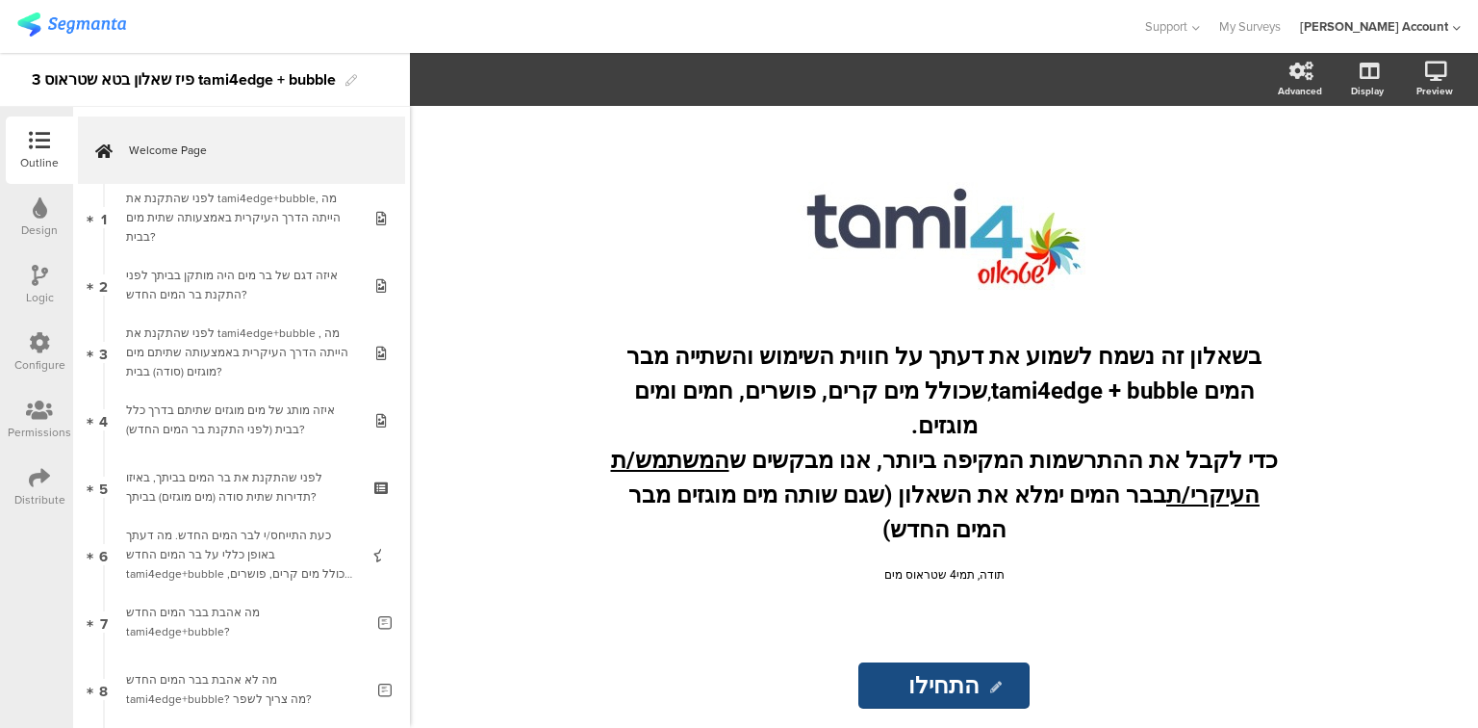
click at [27, 493] on div "Distribute" at bounding box center [39, 499] width 51 height 17
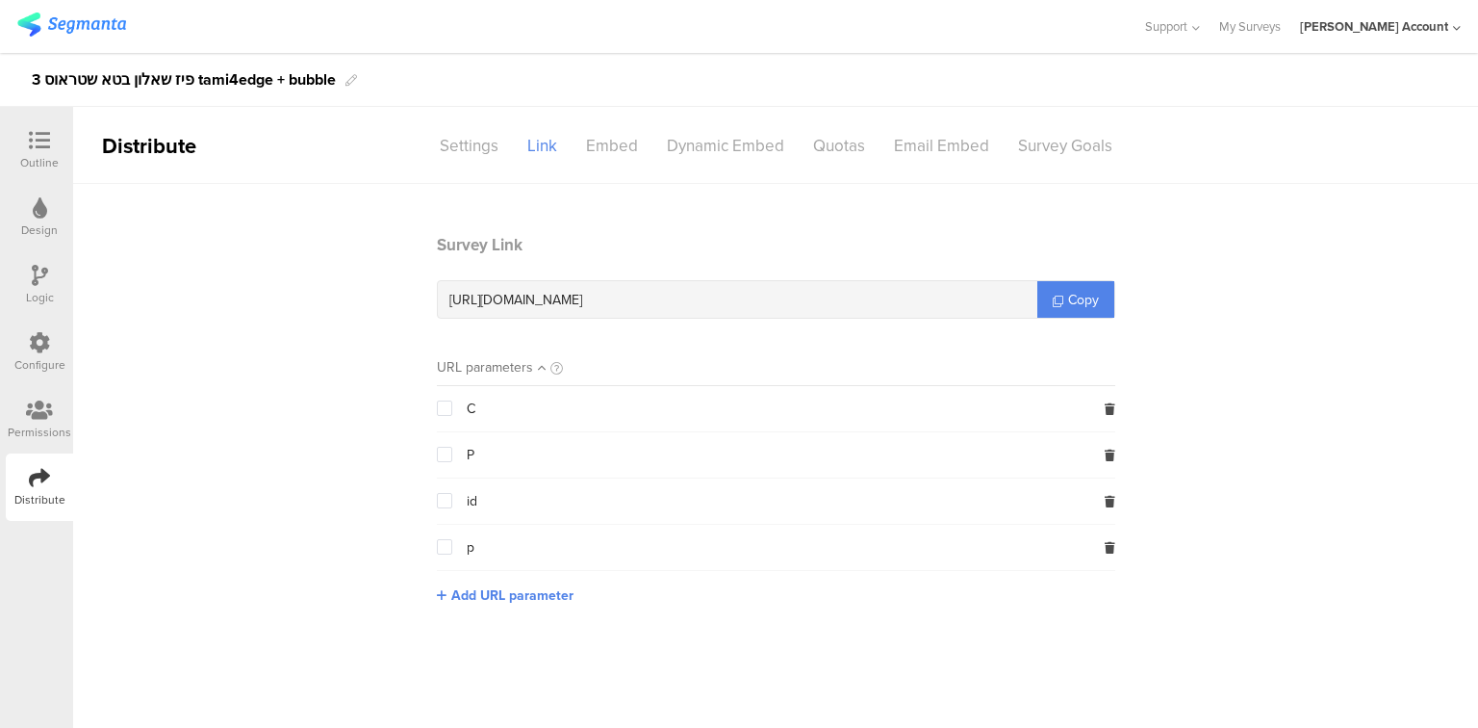
click at [448, 455] on span at bounding box center [444, 454] width 15 height 15
click at [452, 447] on input "checkbox" at bounding box center [452, 447] width 0 height 0
click at [439, 454] on span at bounding box center [444, 454] width 15 height 15
click at [452, 447] on input "checkbox" at bounding box center [452, 447] width 0 height 0
click at [1056, 304] on icon at bounding box center [1058, 300] width 11 height 11
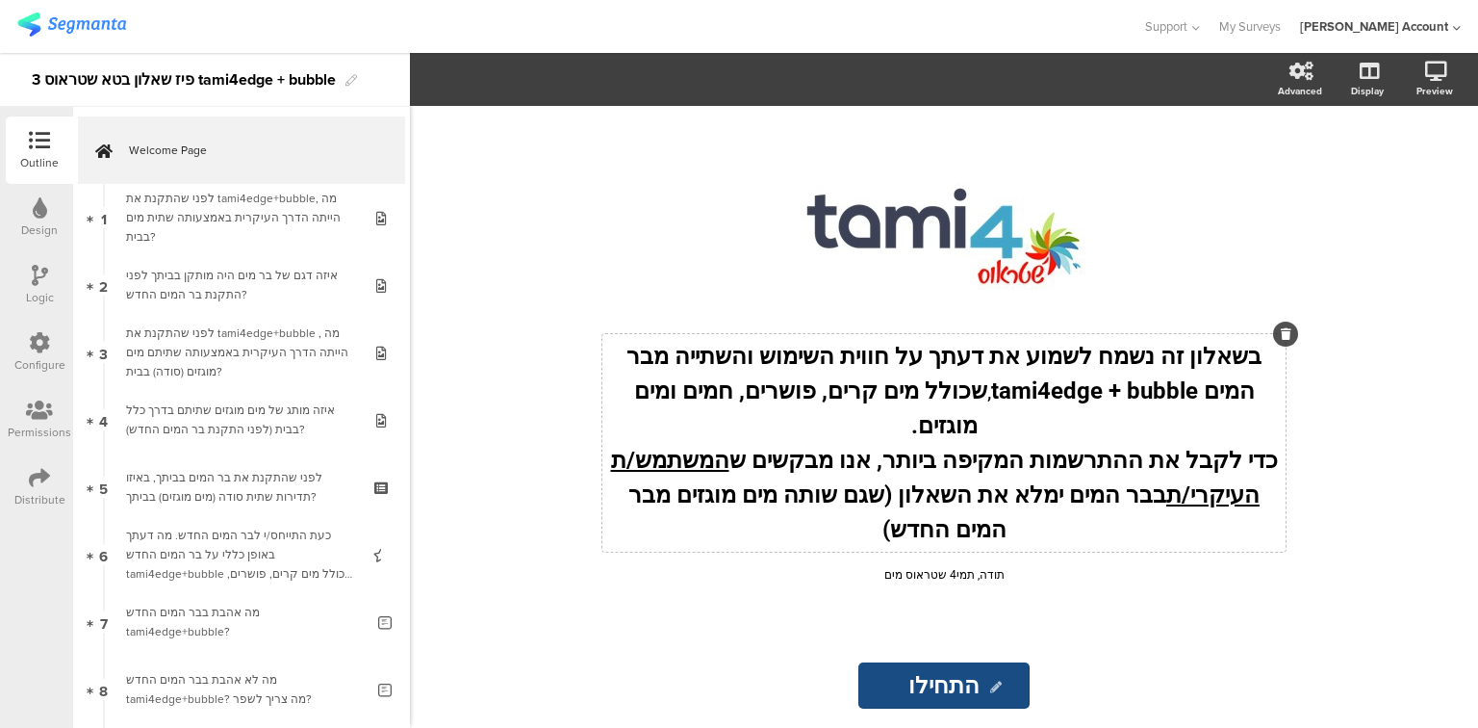
click at [1034, 431] on div "בשאלון זה נשמח לשמוע את דעתך על חווית השימוש והשתייה מבר המים tami4edge + bubbl…" at bounding box center [944, 443] width 674 height 208
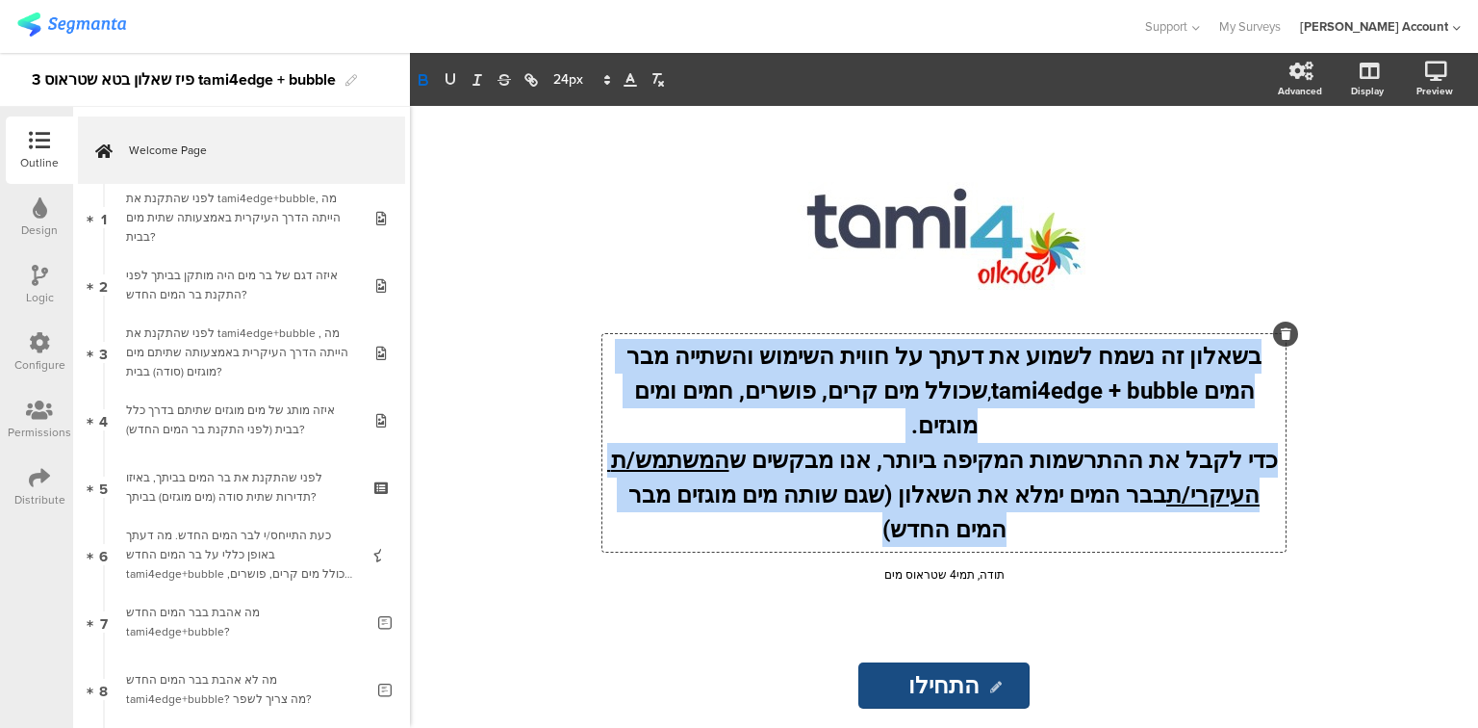
drag, startPoint x: 1247, startPoint y: 392, endPoint x: 644, endPoint y: 520, distance: 616.9
click at [644, 520] on sg-rich-text-input "בשאלון זה נשמח לשמוע את דעתך על חווית השימוש והשתייה מבר המים tami4edge + bubbl…" at bounding box center [944, 450] width 712 height 232
copy div "בשאלון זה נשמח לשמוע את דעתך על חווית השימוש והשתייה מבר המים tami4edge + bubbl…"
